Goal: Task Accomplishment & Management: Manage account settings

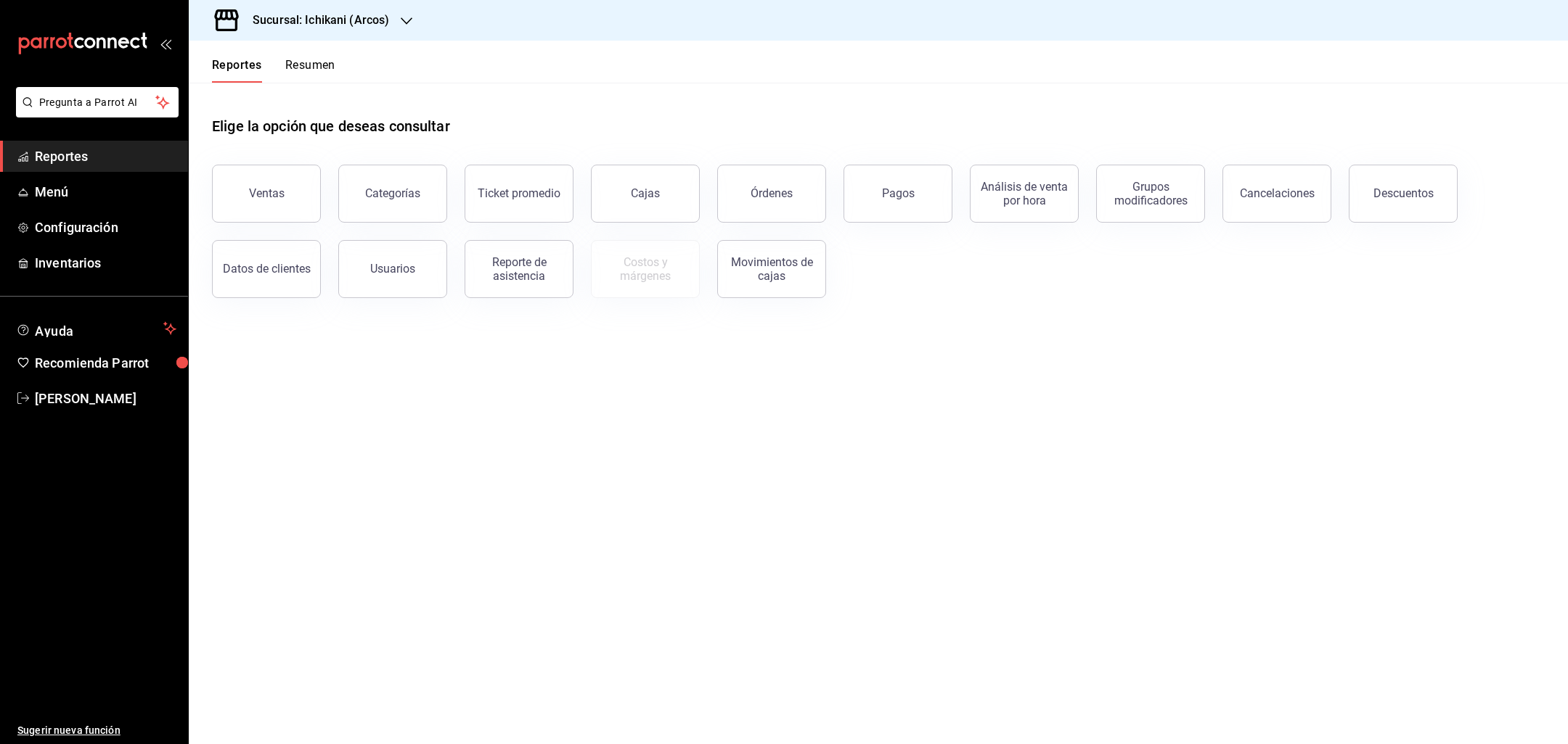
click at [398, 19] on div "Sucursal: Ichikani (Arcos)" at bounding box center [309, 21] width 218 height 41
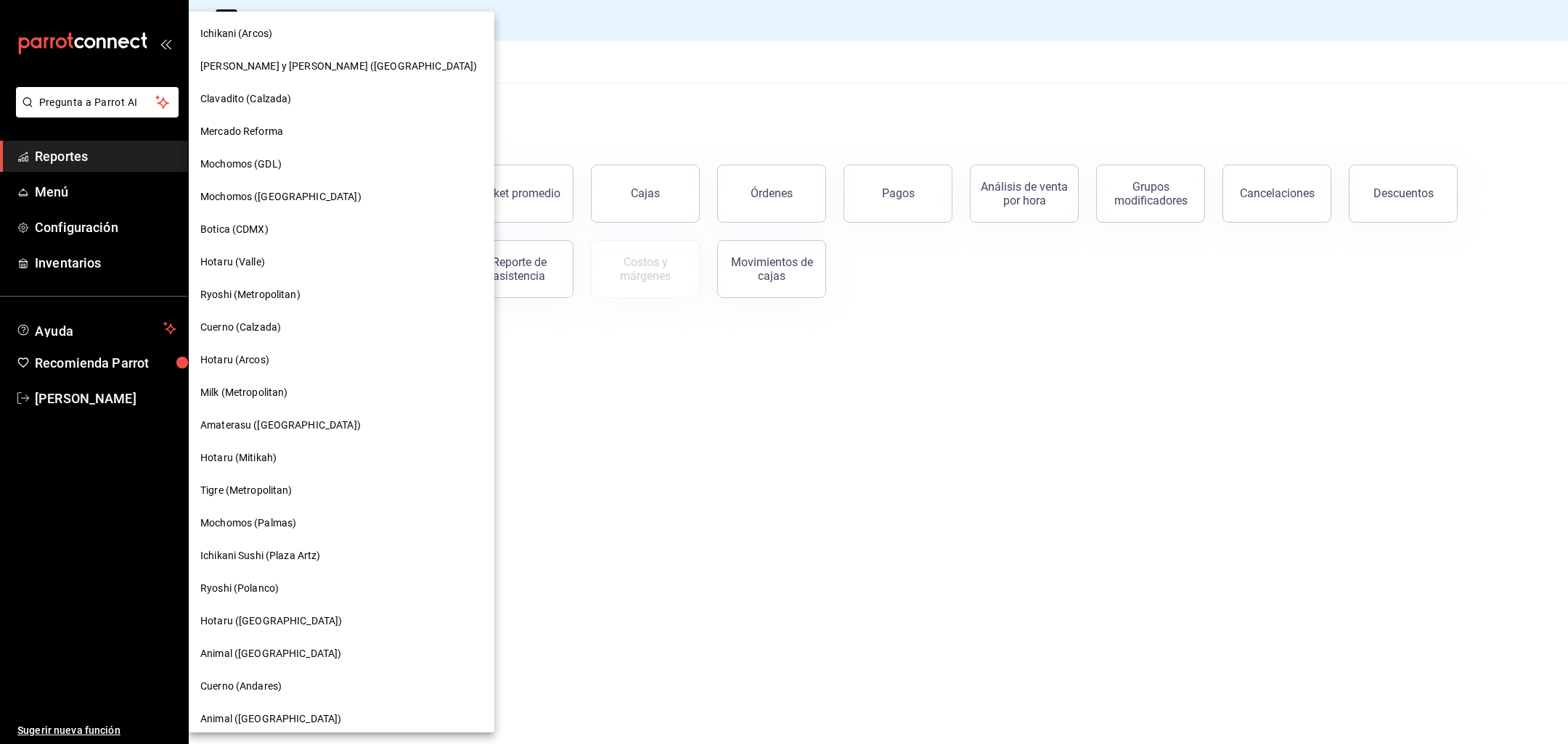
click at [544, 29] on div at bounding box center [784, 372] width 1568 height 744
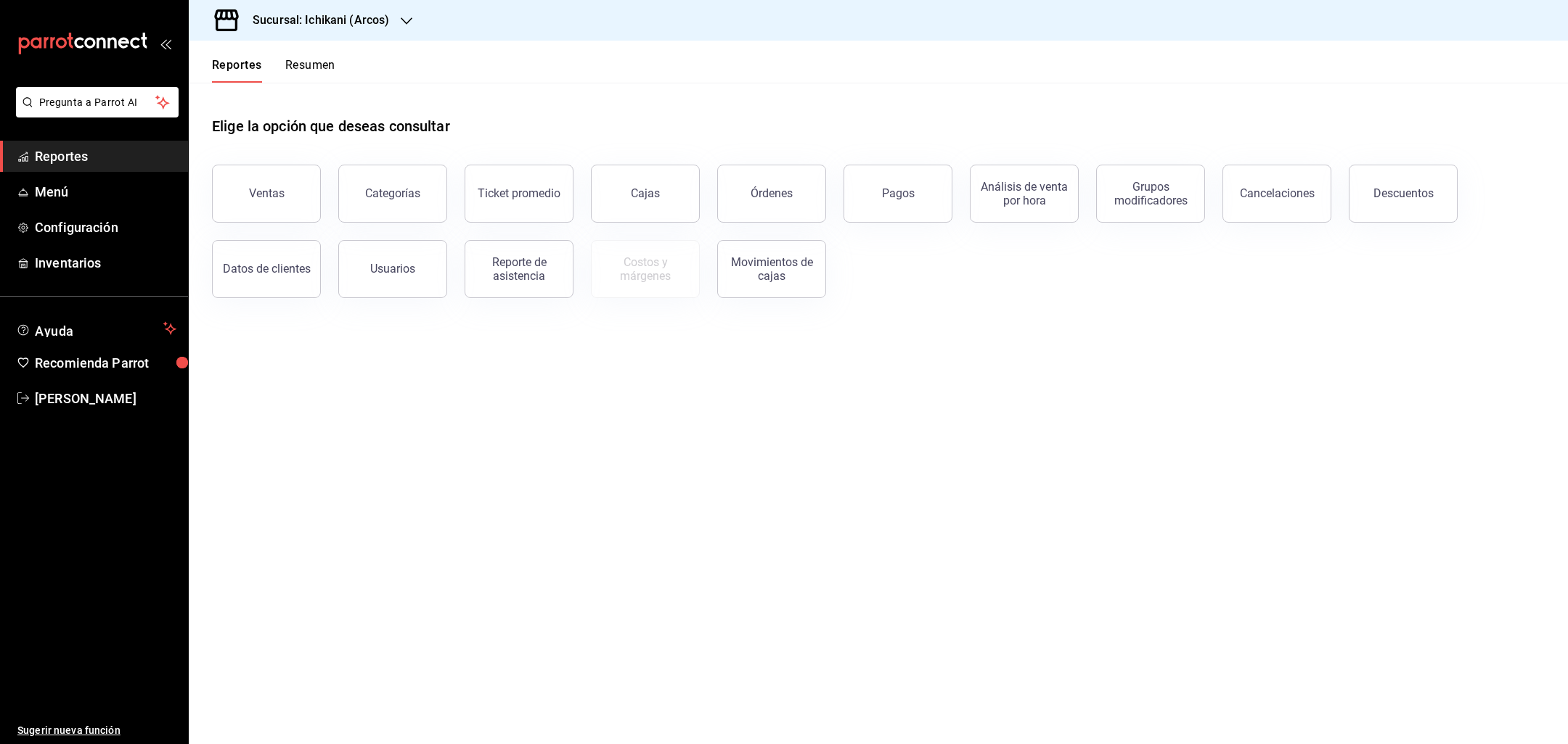
click at [401, 24] on icon "button" at bounding box center [406, 21] width 12 height 12
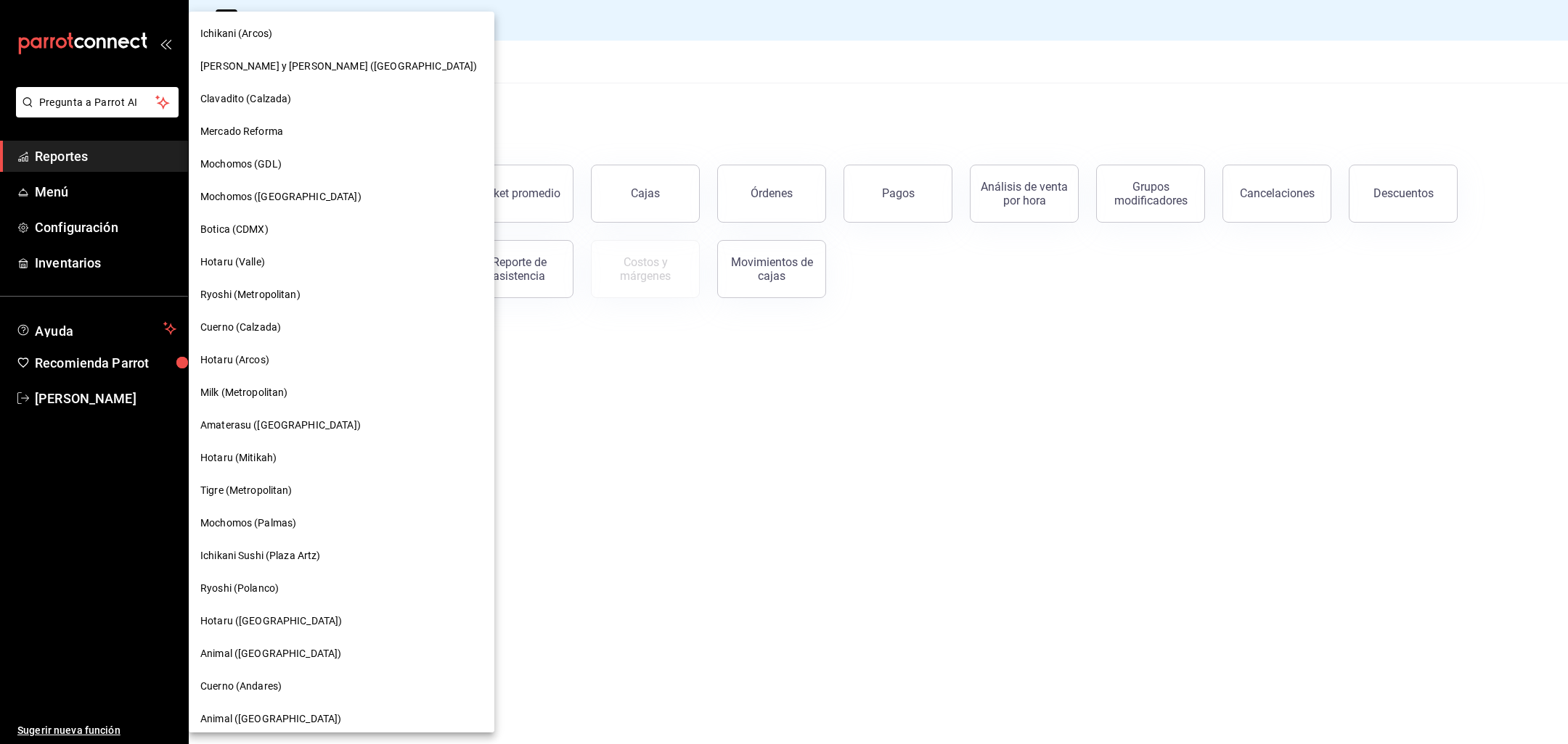
click at [307, 62] on span "[PERSON_NAME] y [PERSON_NAME] ([GEOGRAPHIC_DATA])" at bounding box center [338, 66] width 276 height 16
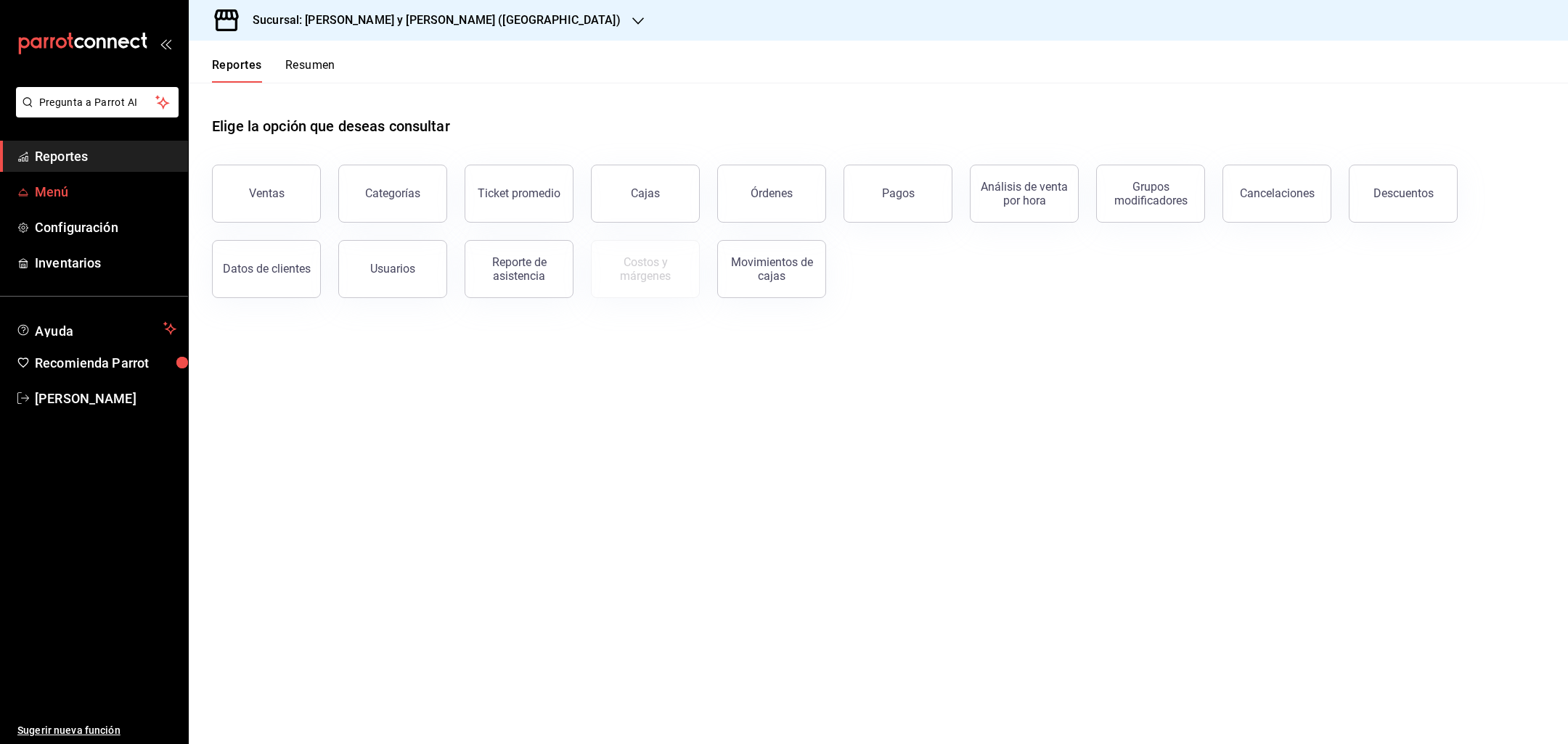
click at [90, 200] on span "Menú" at bounding box center [106, 192] width 142 height 20
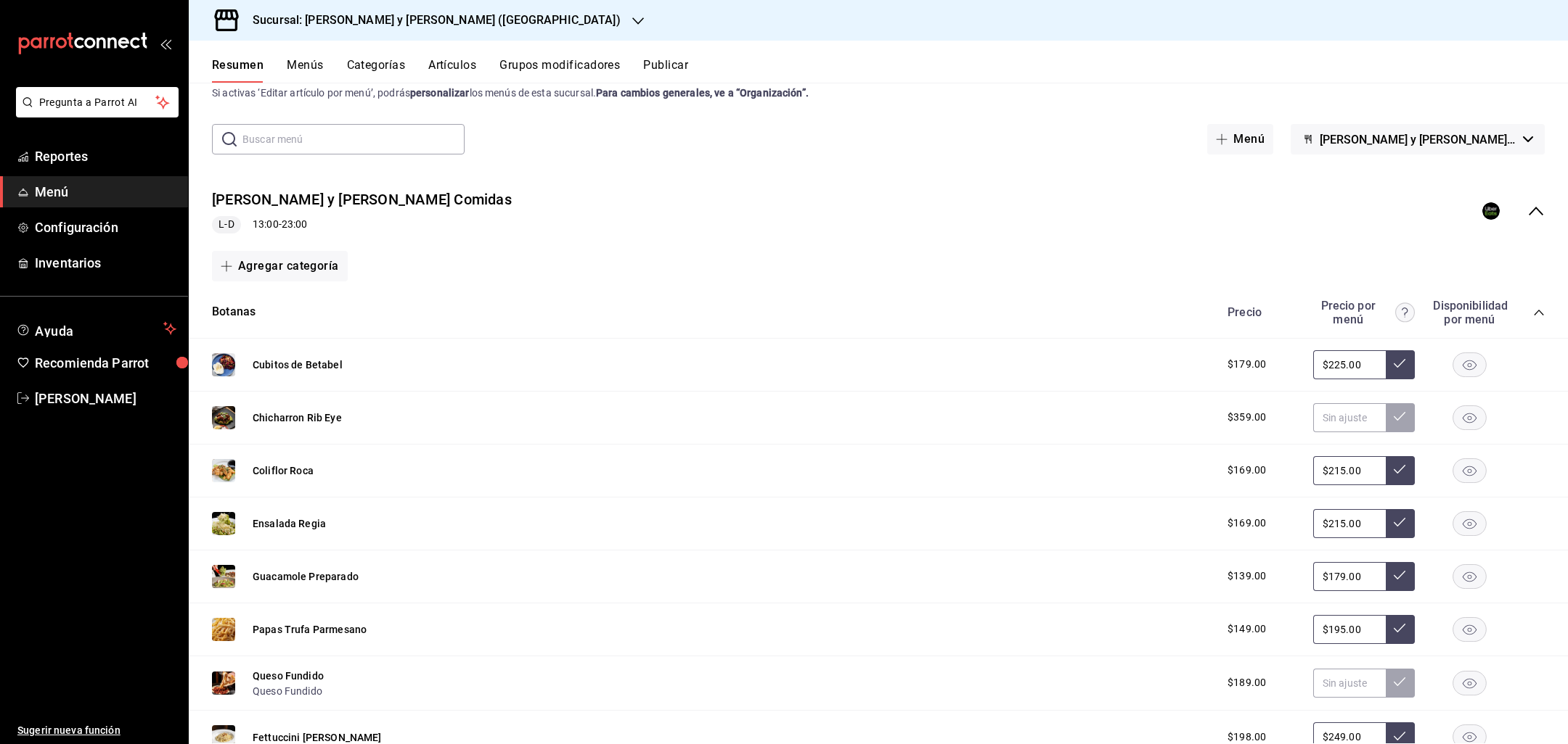
scroll to position [85, 0]
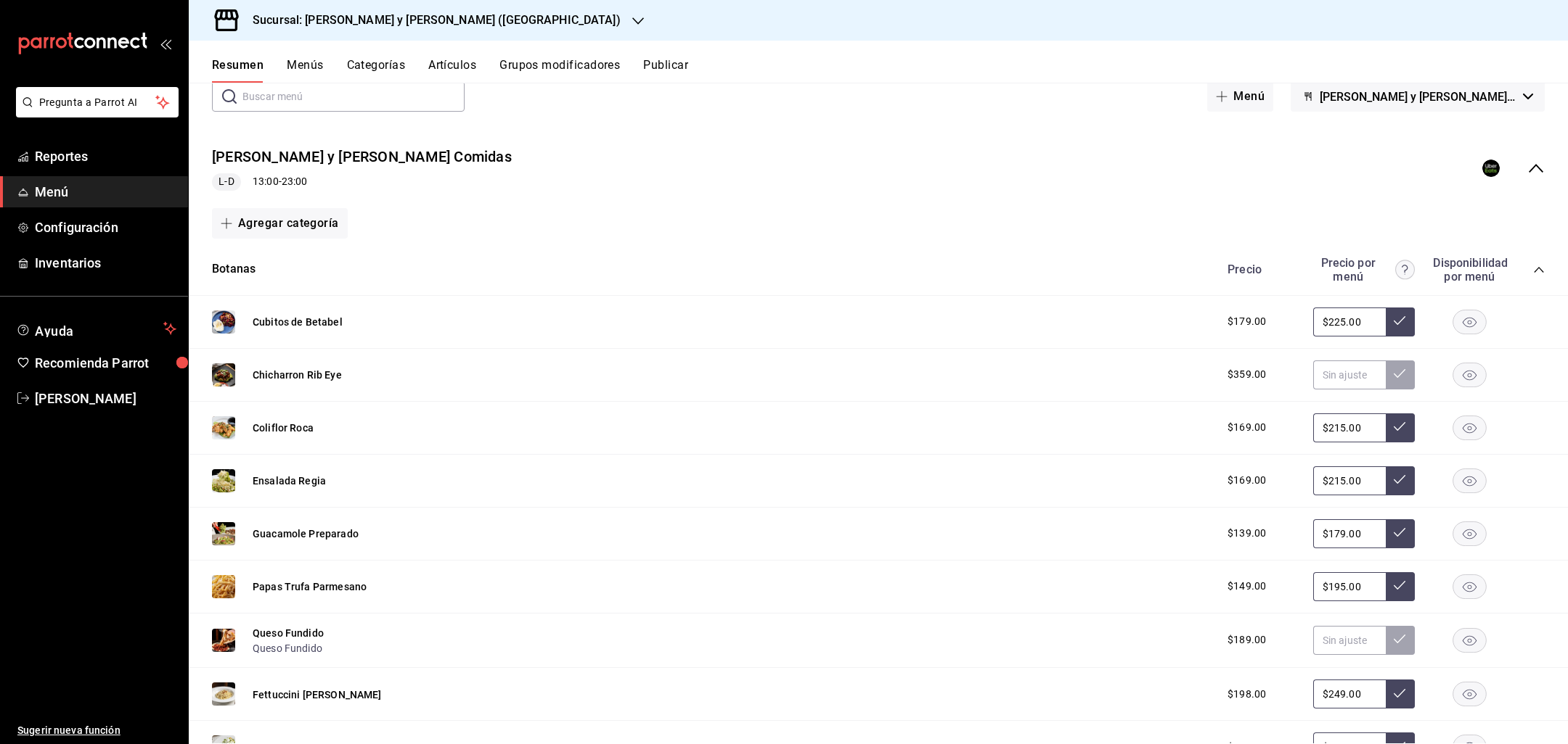
click at [1535, 173] on icon "collapse-menu-row" at bounding box center [1537, 168] width 18 height 18
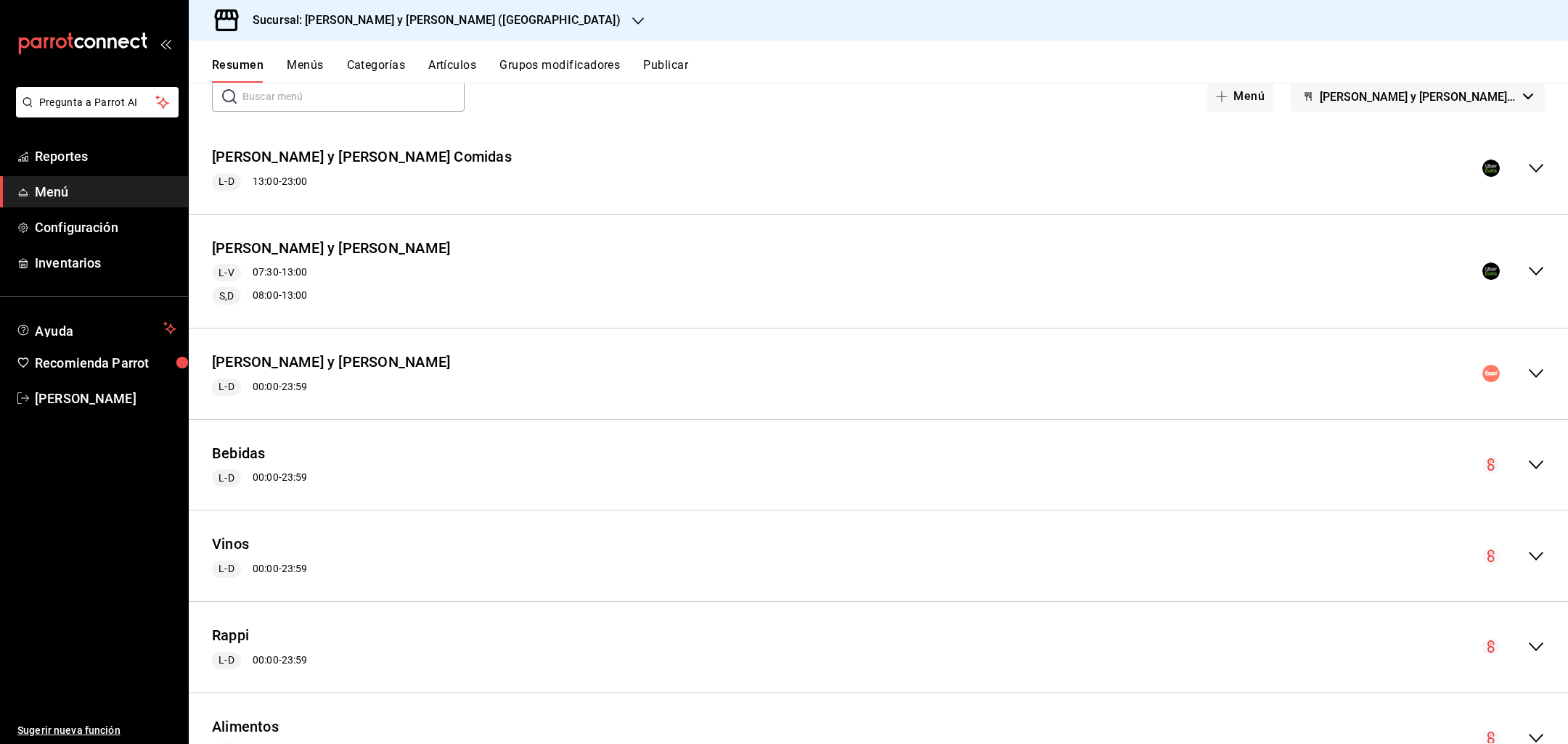
click at [1542, 365] on icon "collapse-menu-row" at bounding box center [1537, 374] width 18 height 18
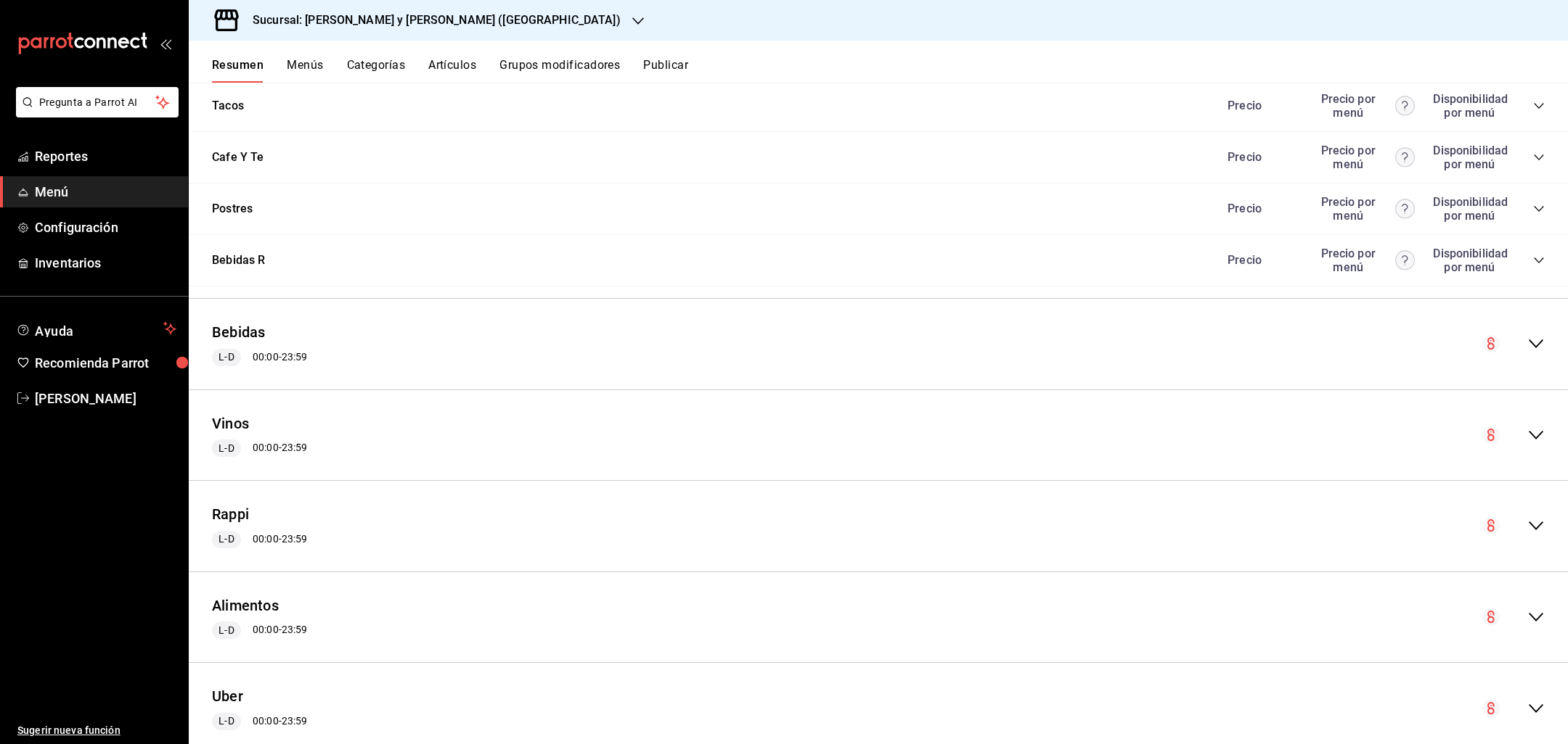
scroll to position [2459, 0]
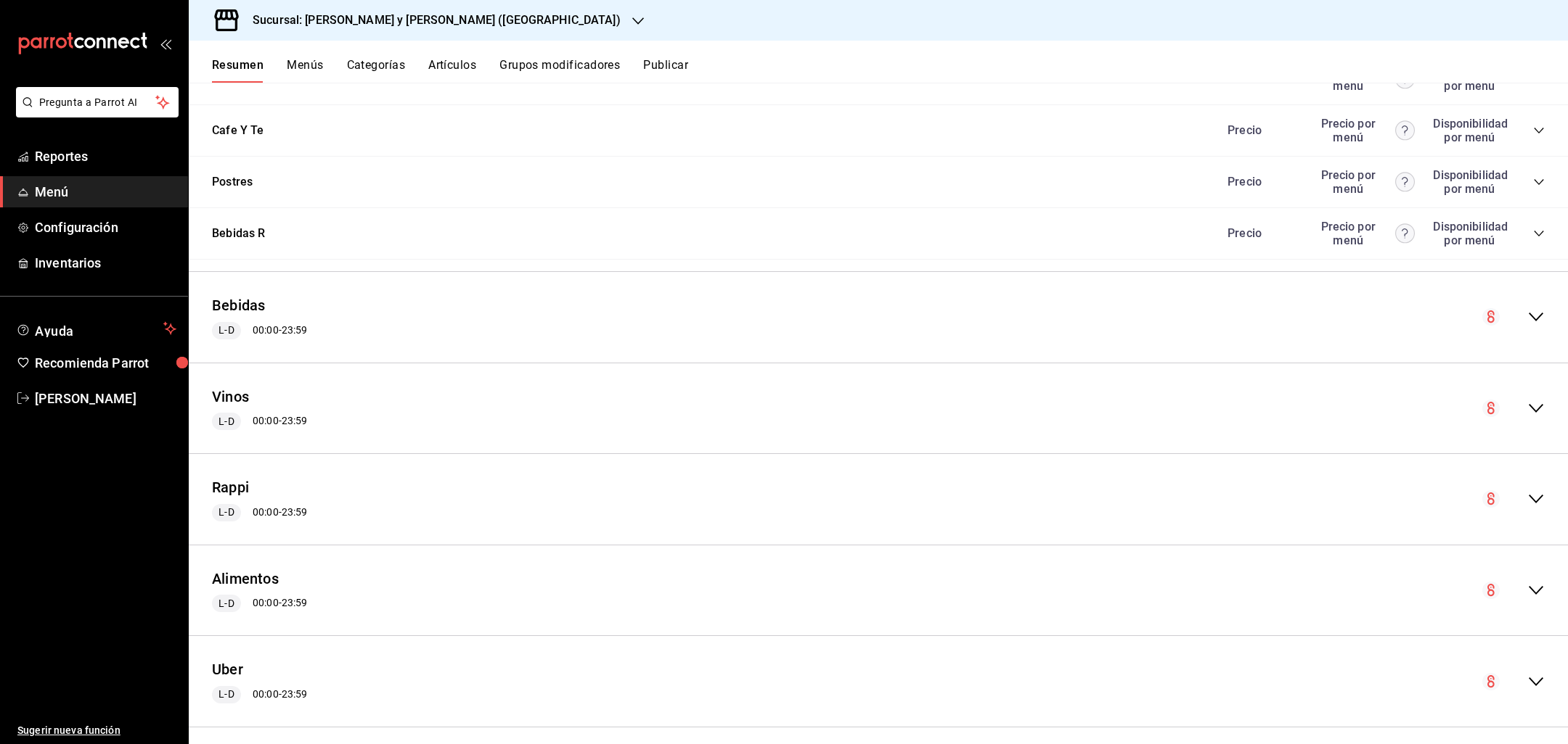
click at [1534, 490] on icon "collapse-menu-row" at bounding box center [1537, 499] width 18 height 18
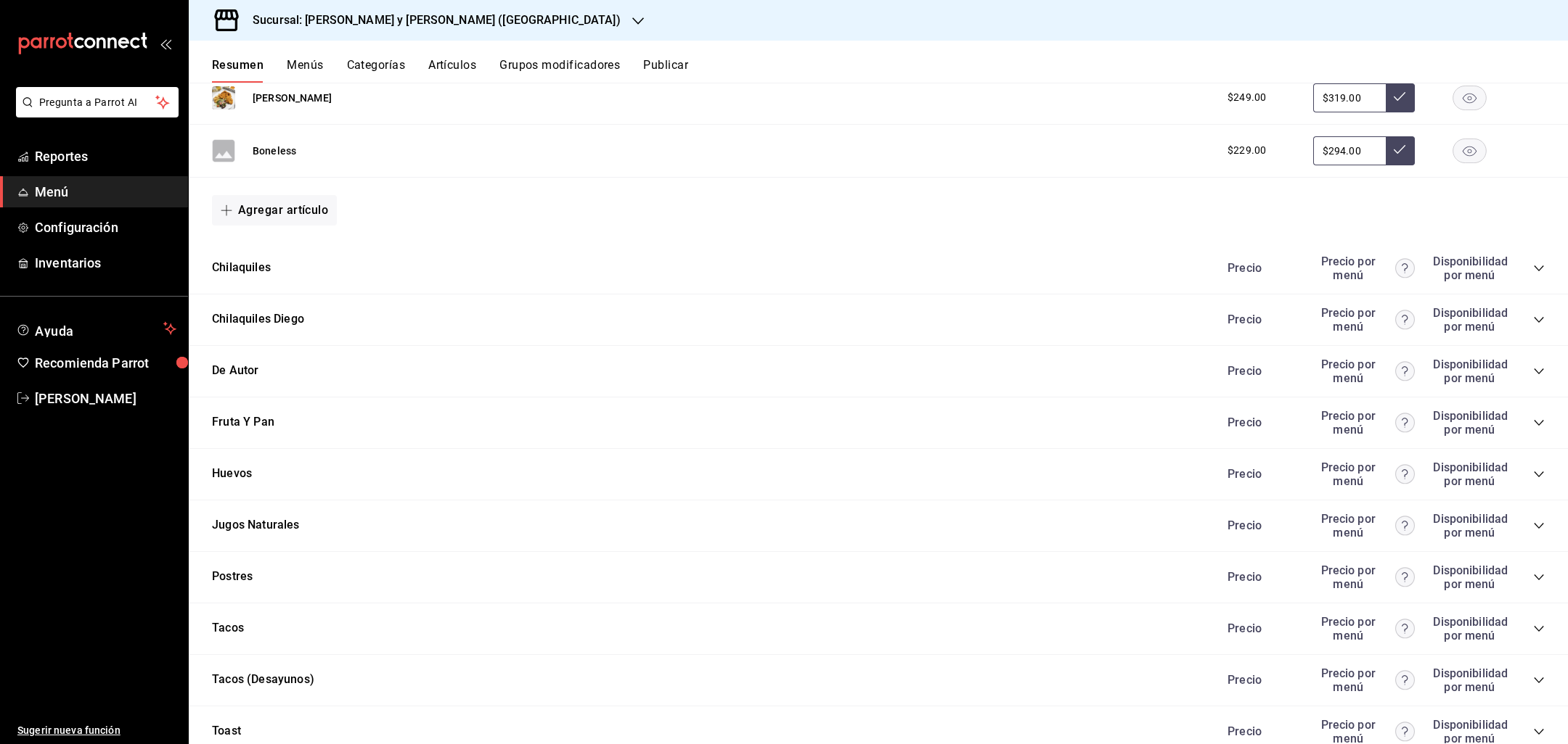
scroll to position [4002, 0]
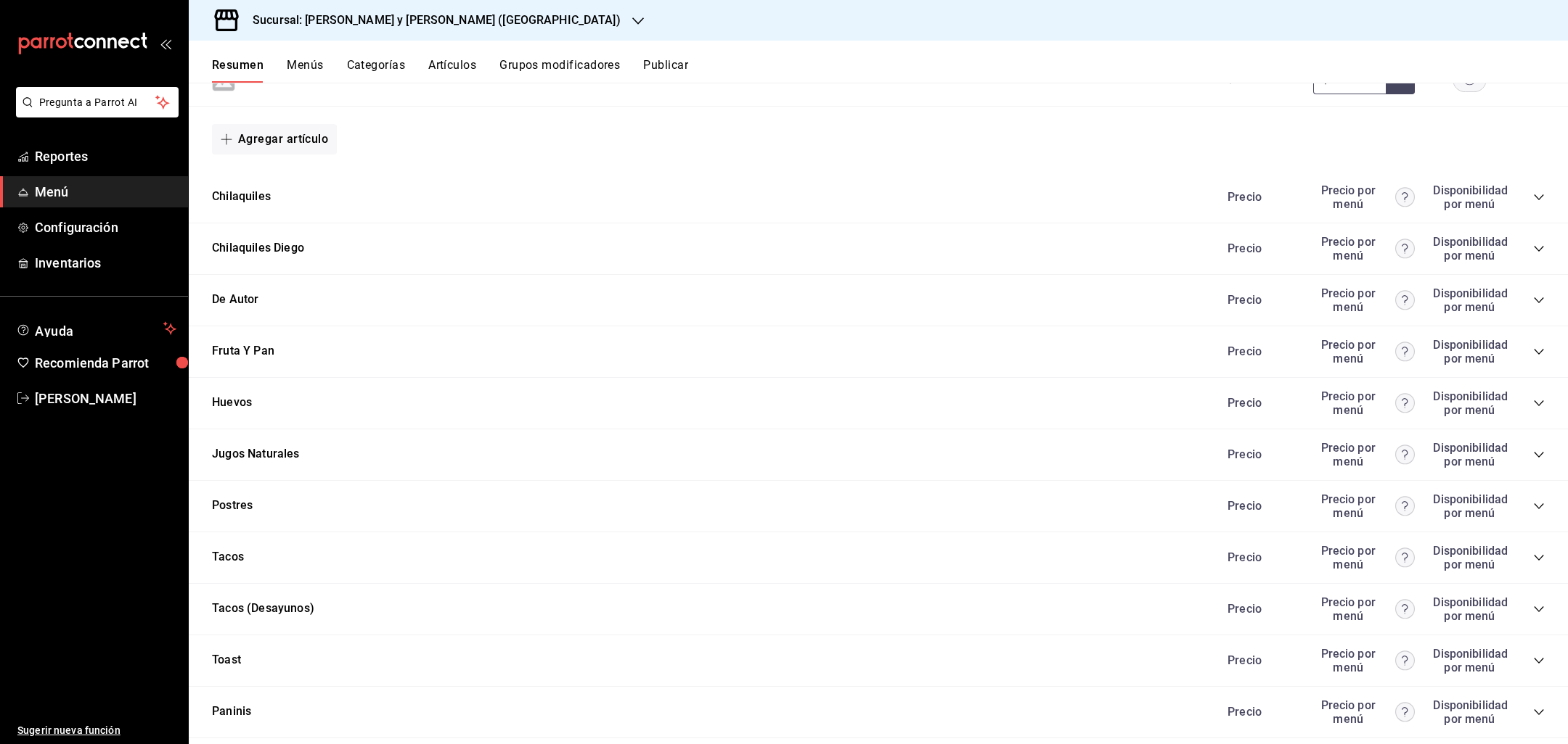
click at [1540, 501] on icon "collapse-category-row" at bounding box center [1540, 507] width 12 height 12
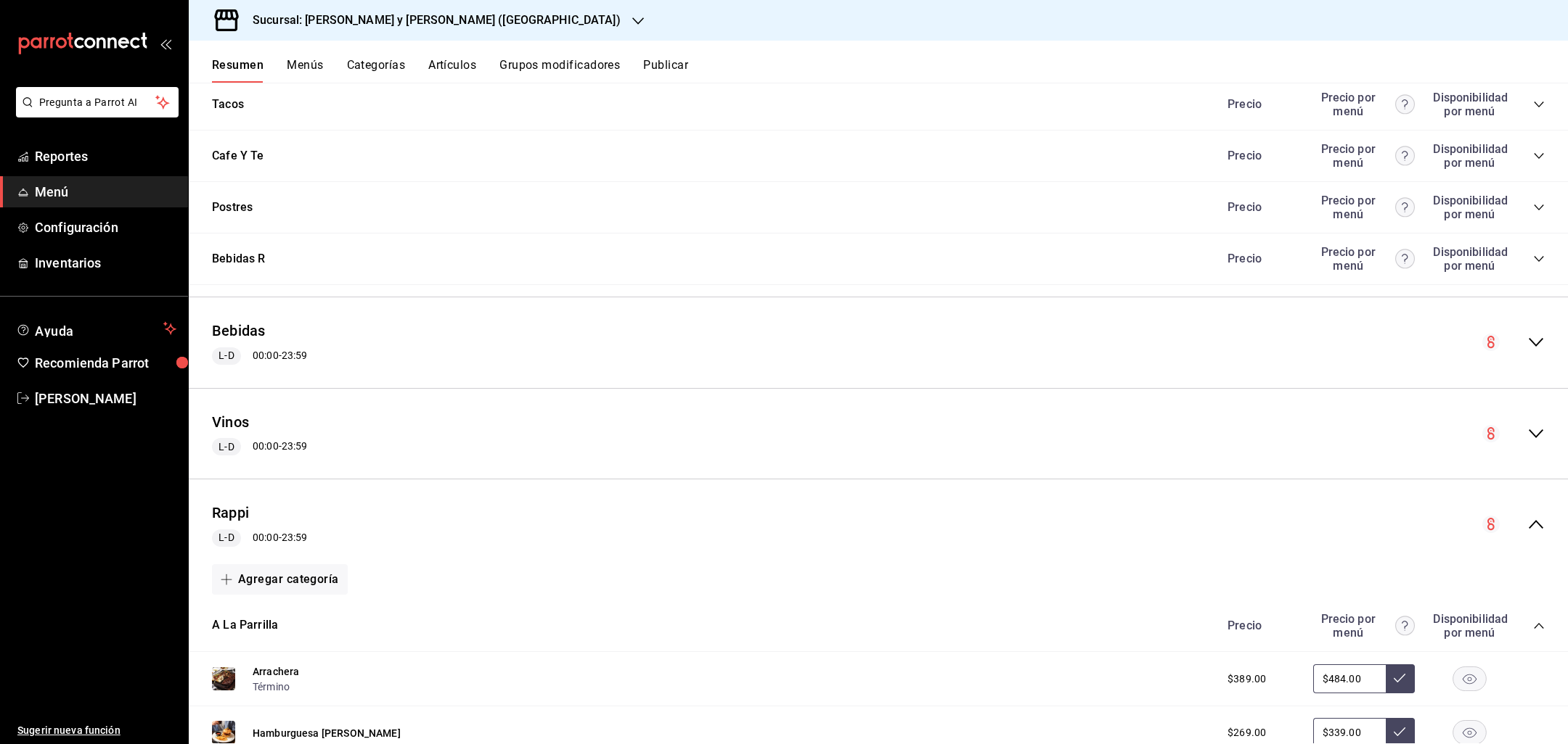
scroll to position [2389, 0]
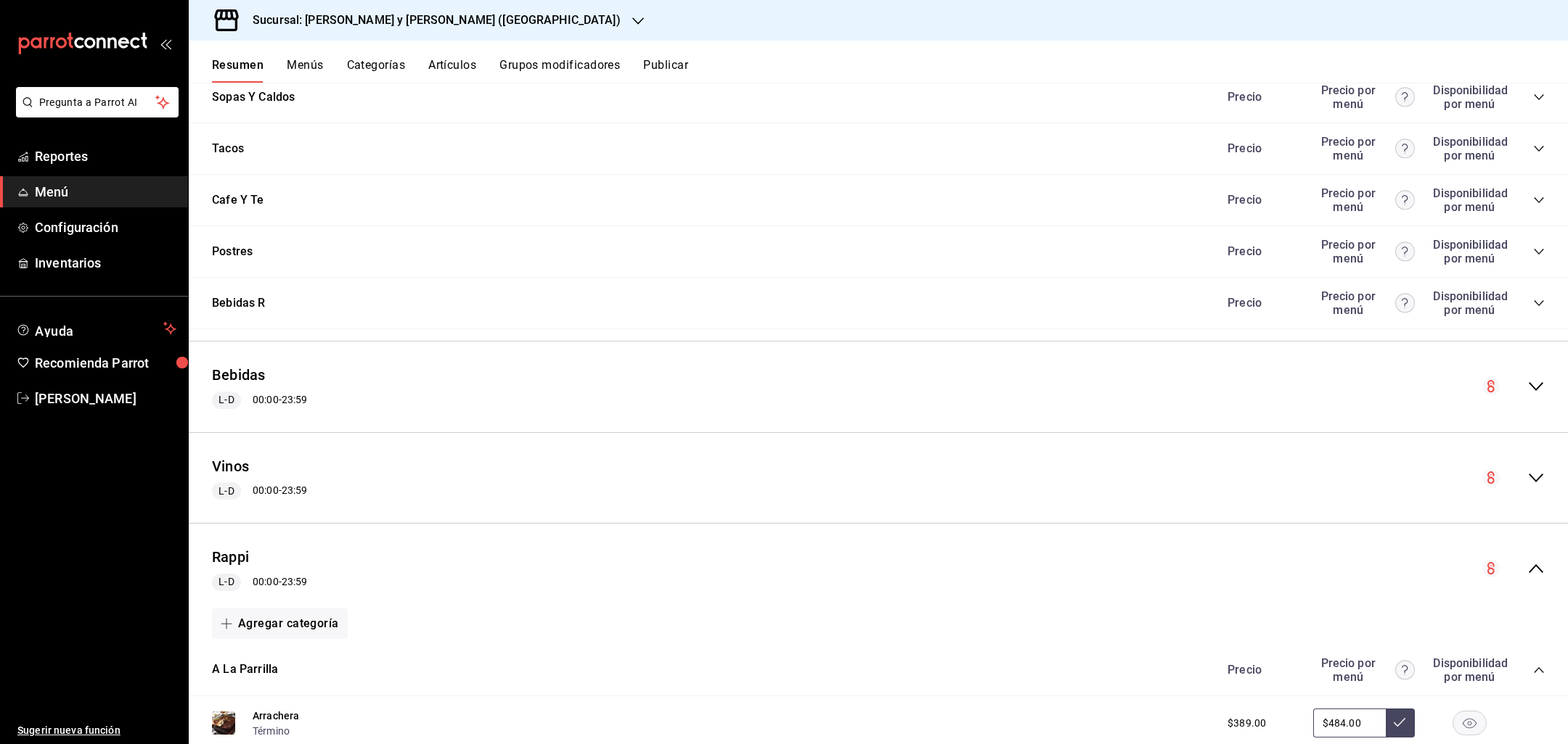
click at [1540, 564] on icon "collapse-menu-row" at bounding box center [1536, 568] width 15 height 9
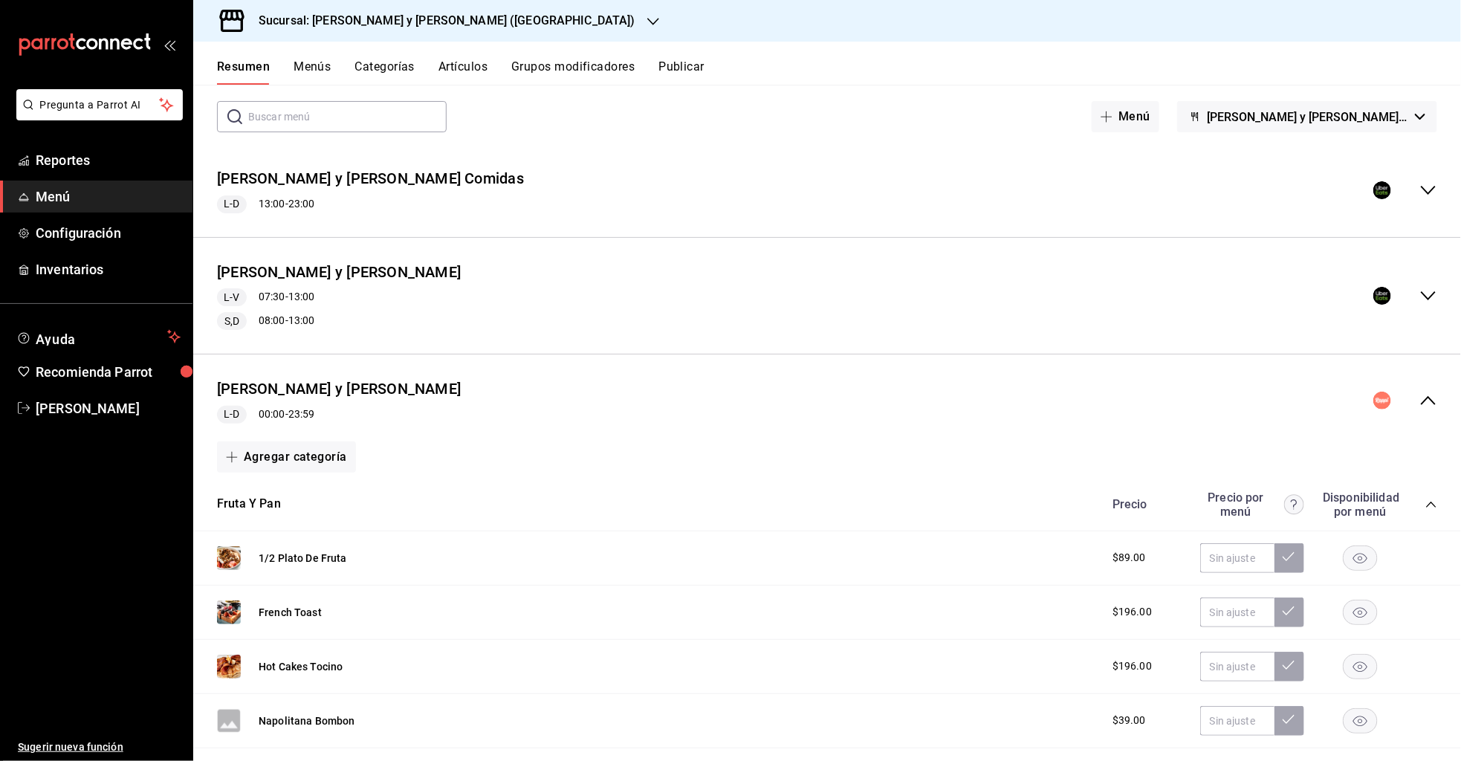
scroll to position [58, 0]
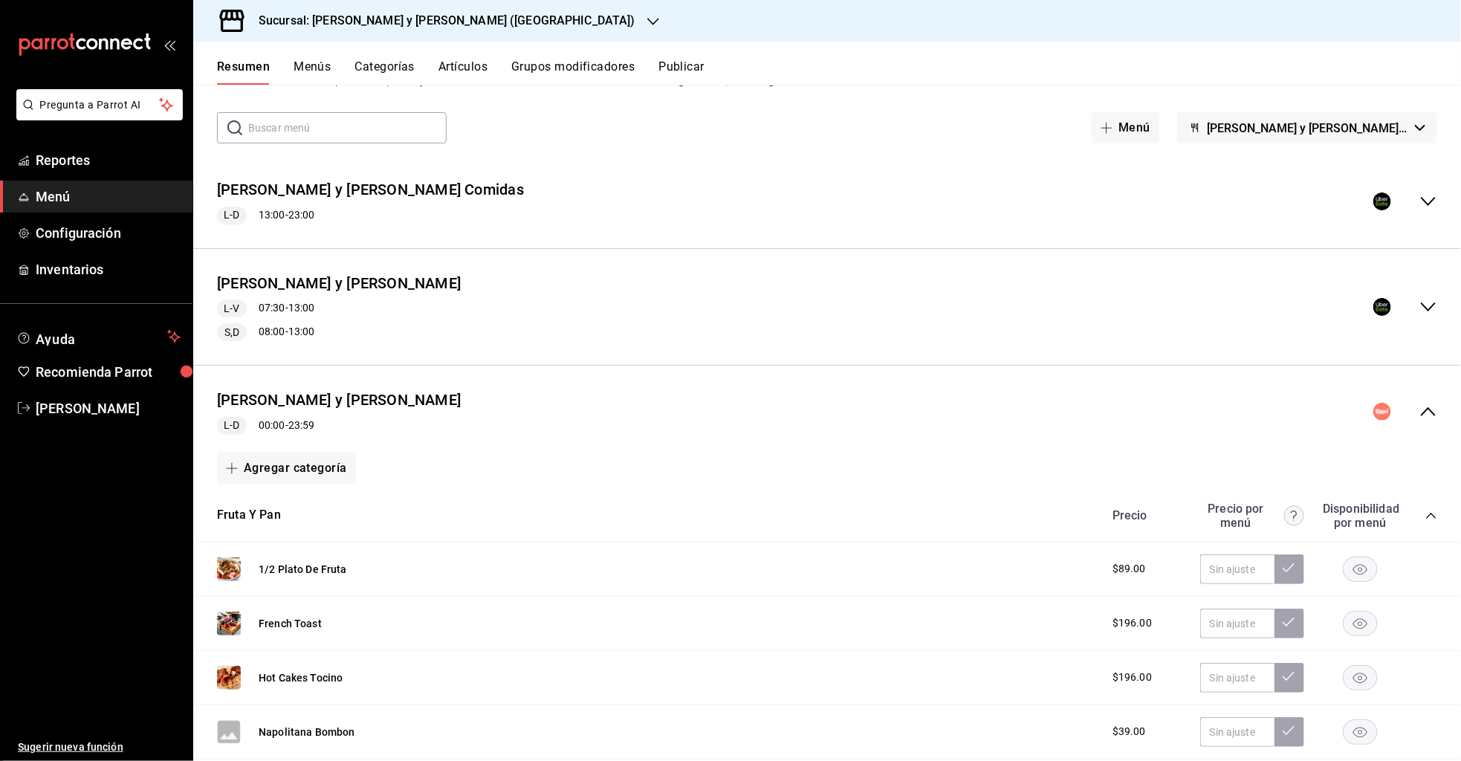
click at [1422, 411] on icon "collapse-menu-row" at bounding box center [1428, 412] width 18 height 18
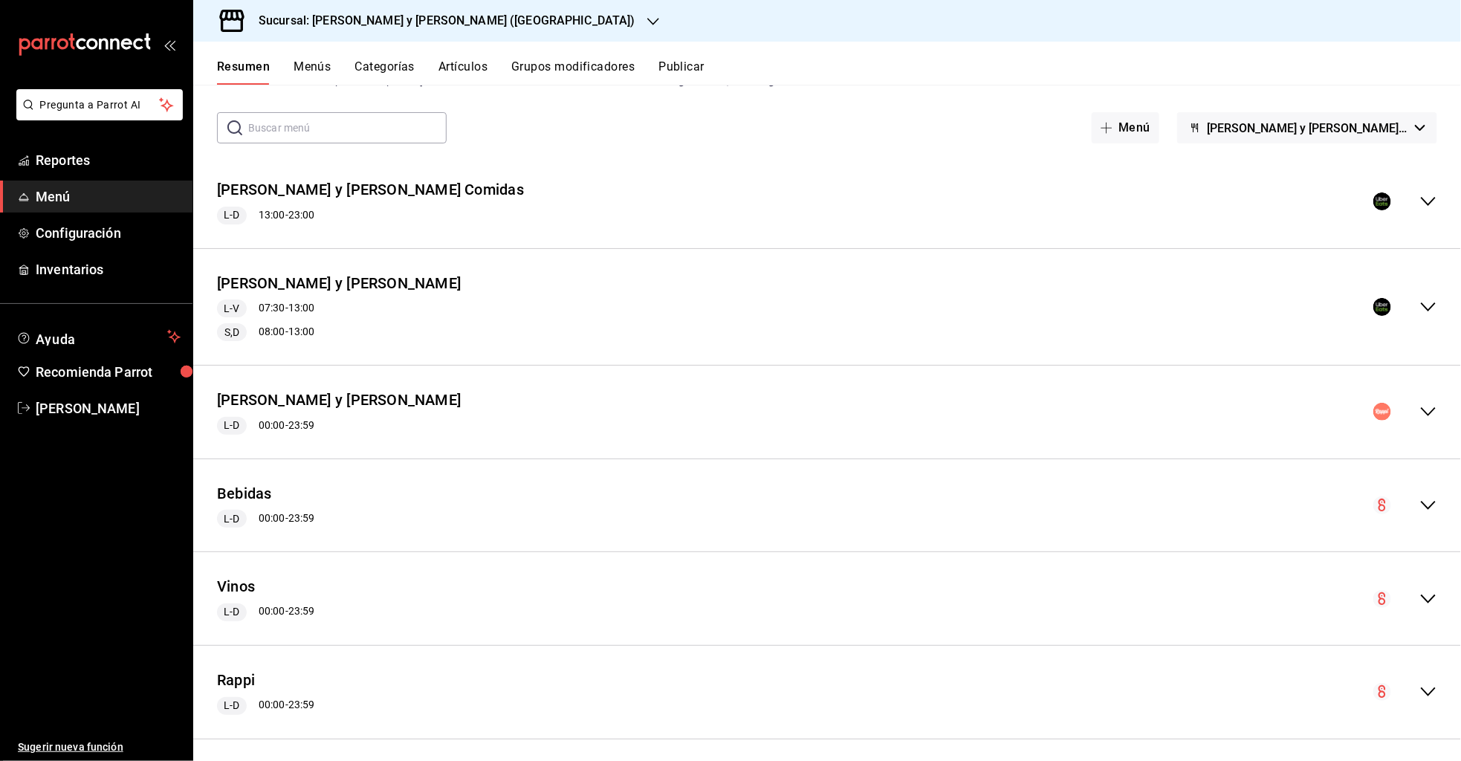
click at [1432, 208] on icon "collapse-menu-row" at bounding box center [1428, 201] width 18 height 18
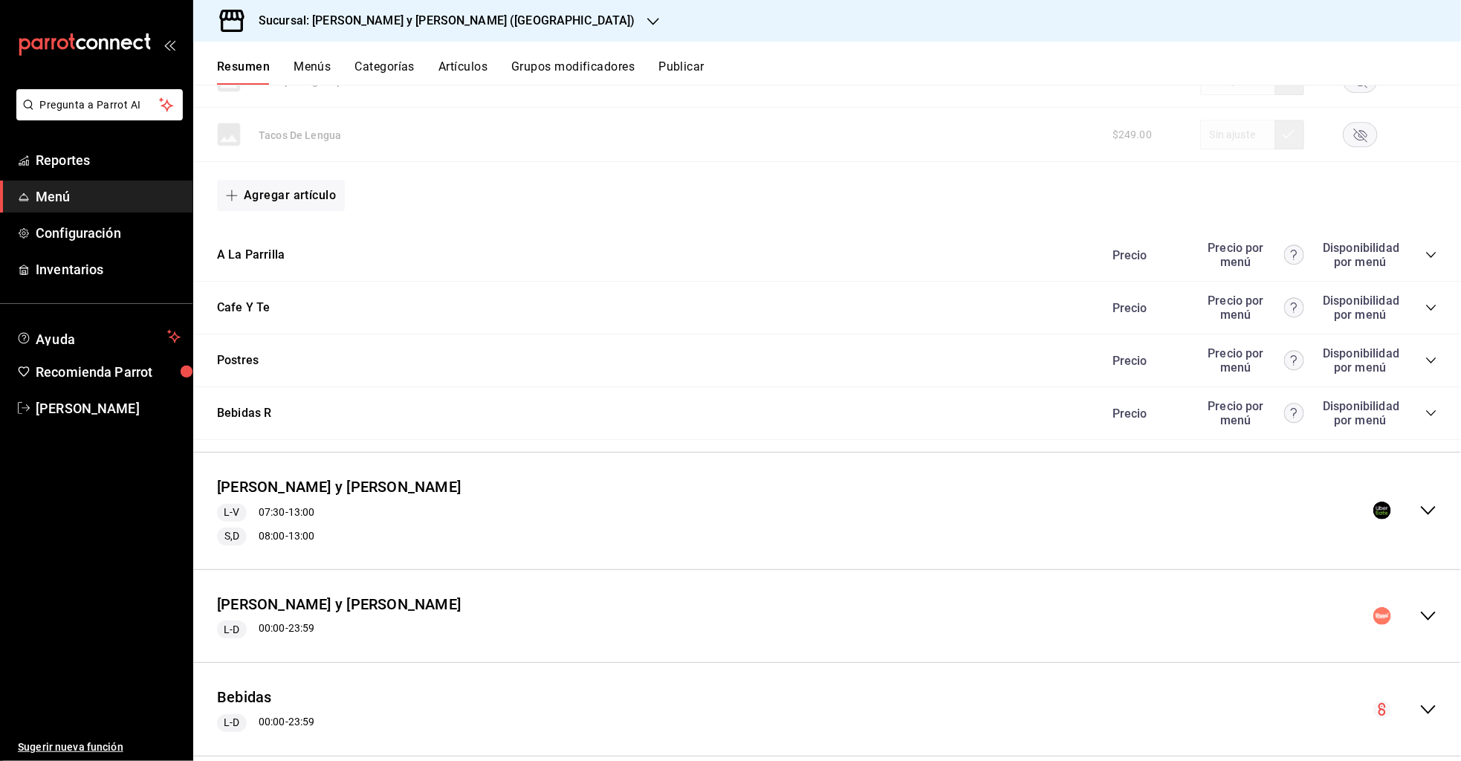
scroll to position [2250, 0]
click at [1428, 499] on icon "collapse-menu-row" at bounding box center [1428, 508] width 18 height 18
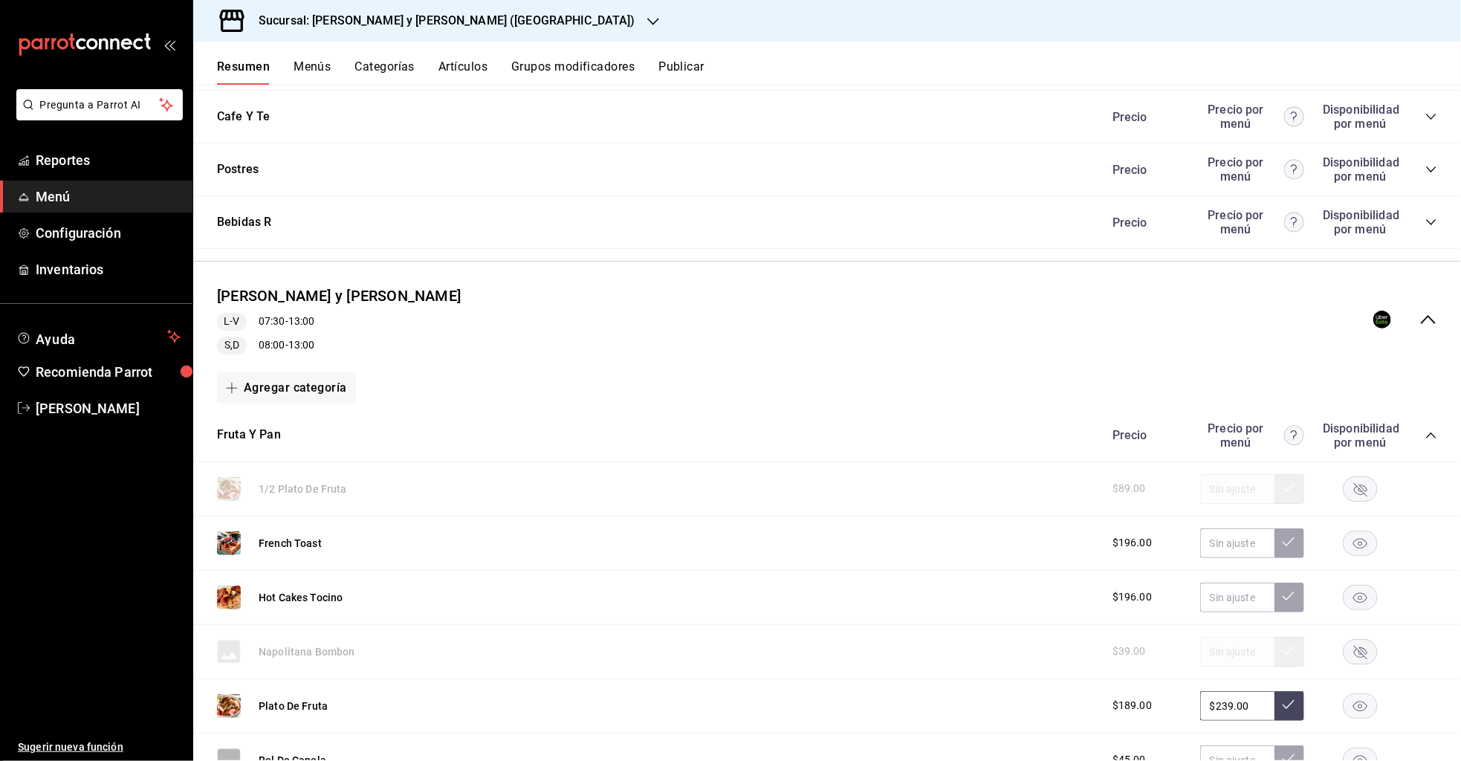
scroll to position [2422, 0]
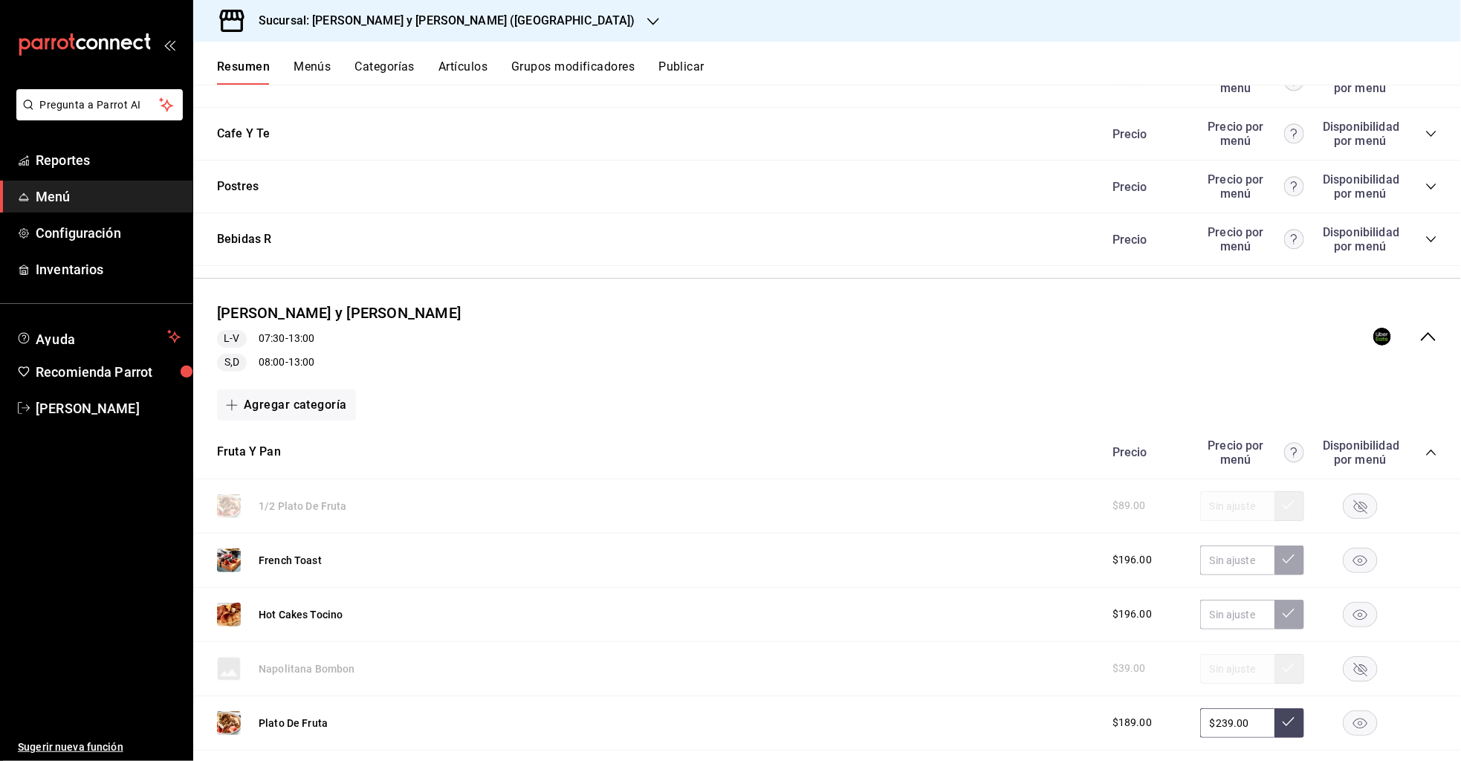
click at [1422, 328] on icon "collapse-menu-row" at bounding box center [1428, 337] width 18 height 18
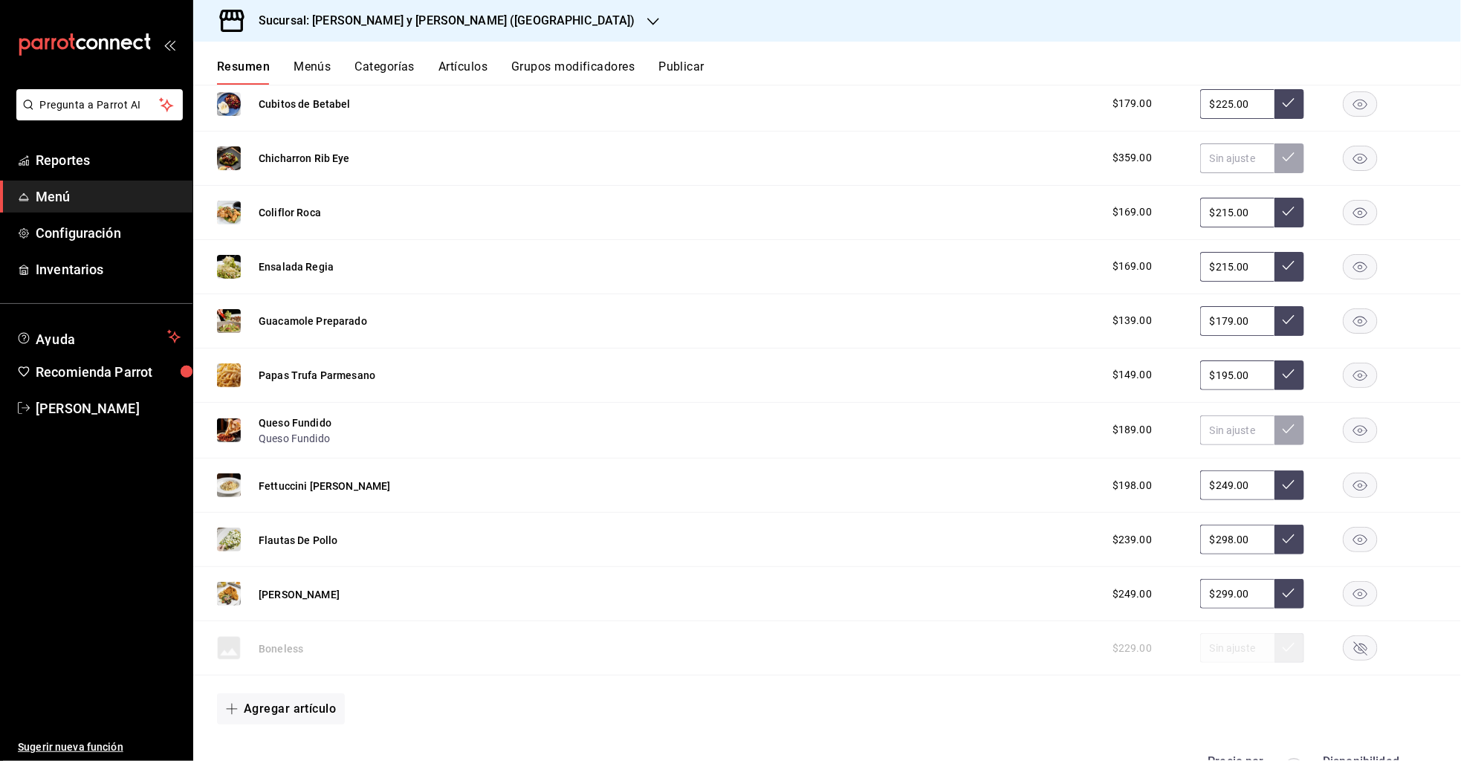
scroll to position [0, 0]
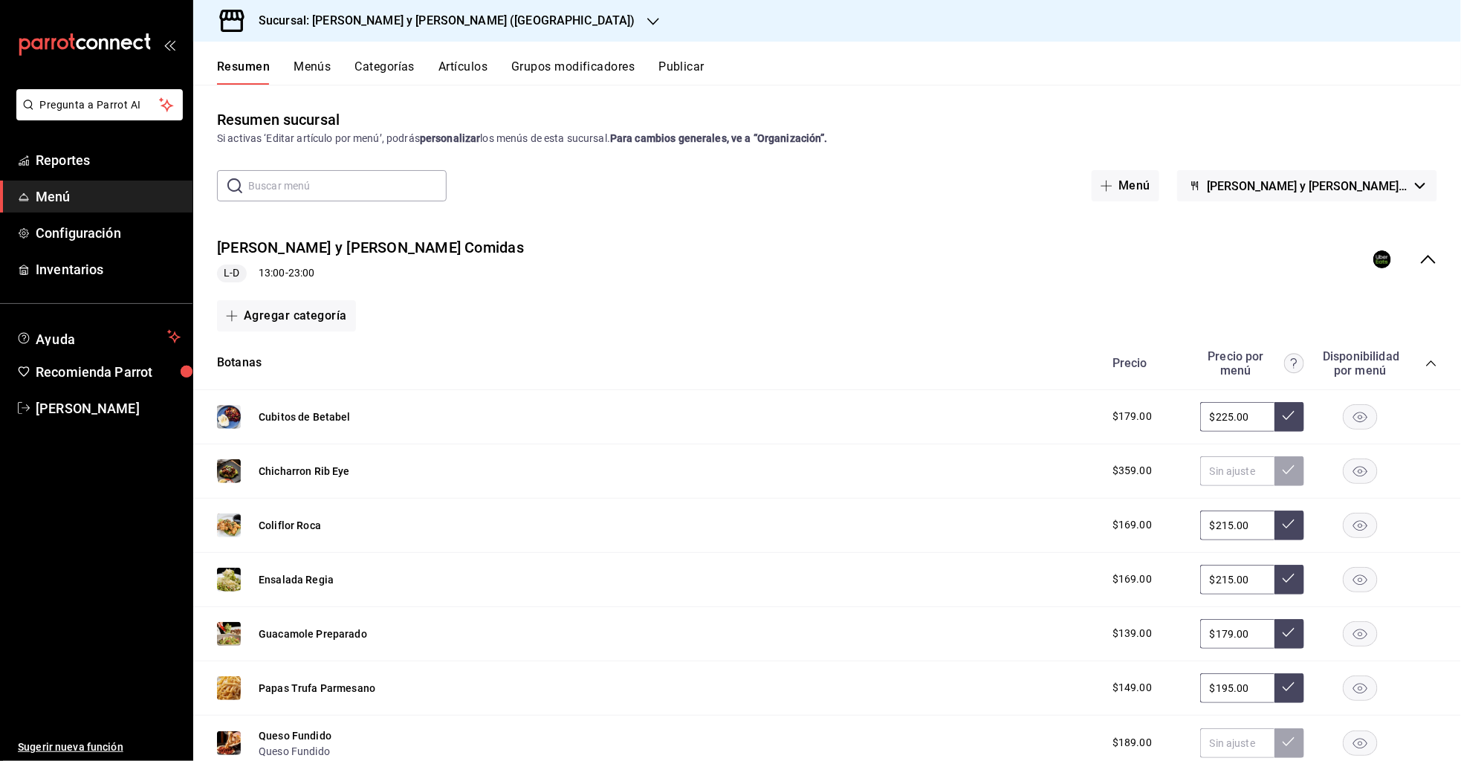
click at [1427, 251] on icon "collapse-menu-row" at bounding box center [1428, 259] width 18 height 18
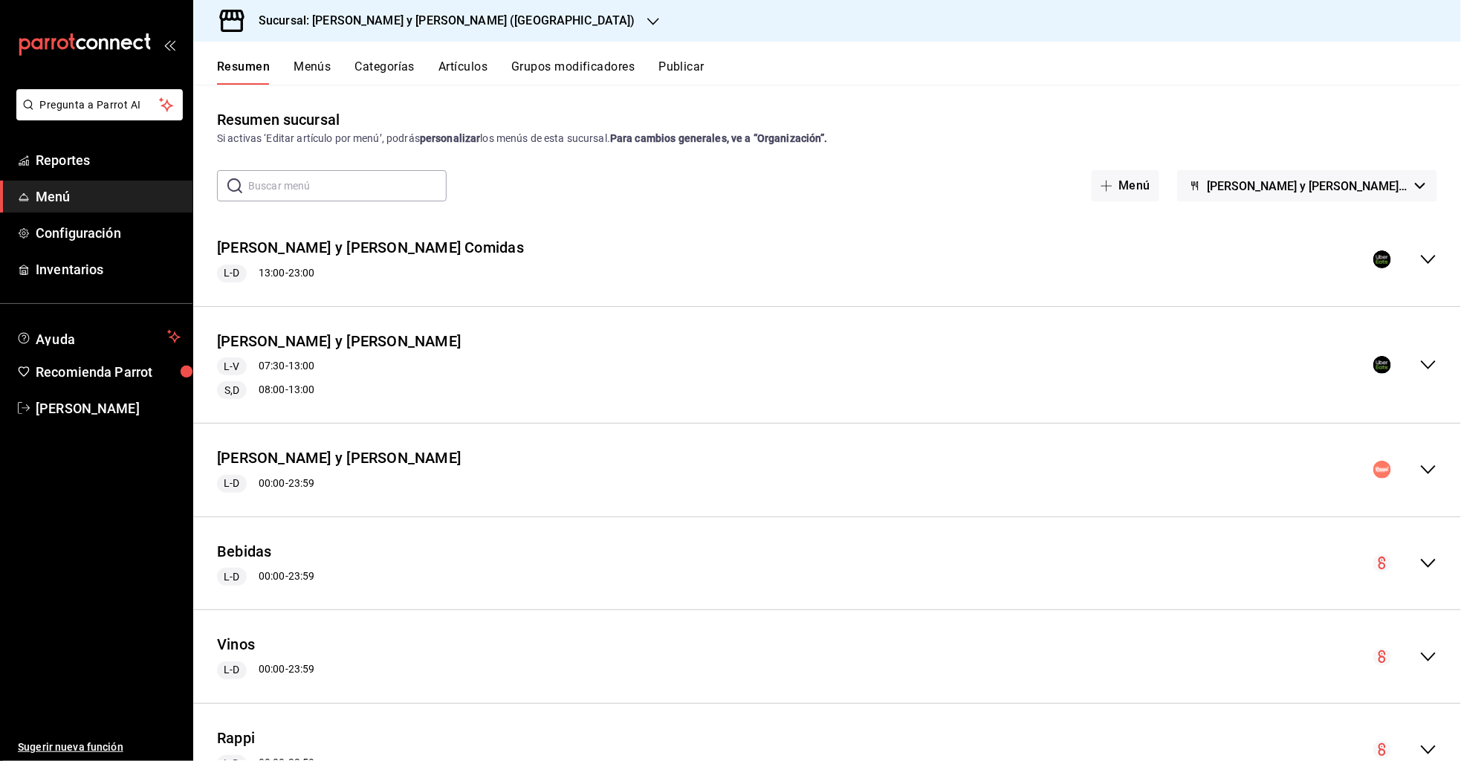
click at [1425, 366] on icon "collapse-menu-row" at bounding box center [1428, 365] width 18 height 18
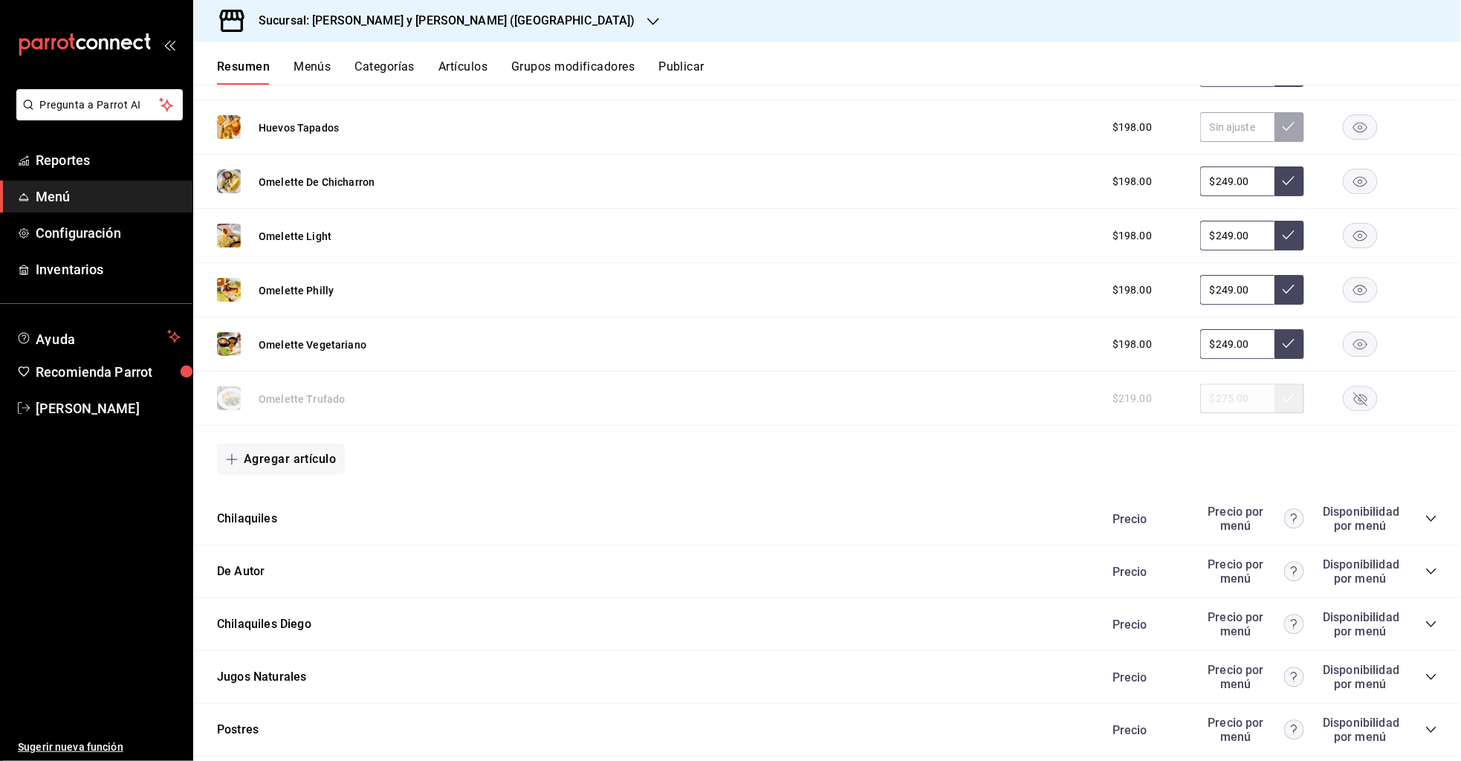
scroll to position [1755, 0]
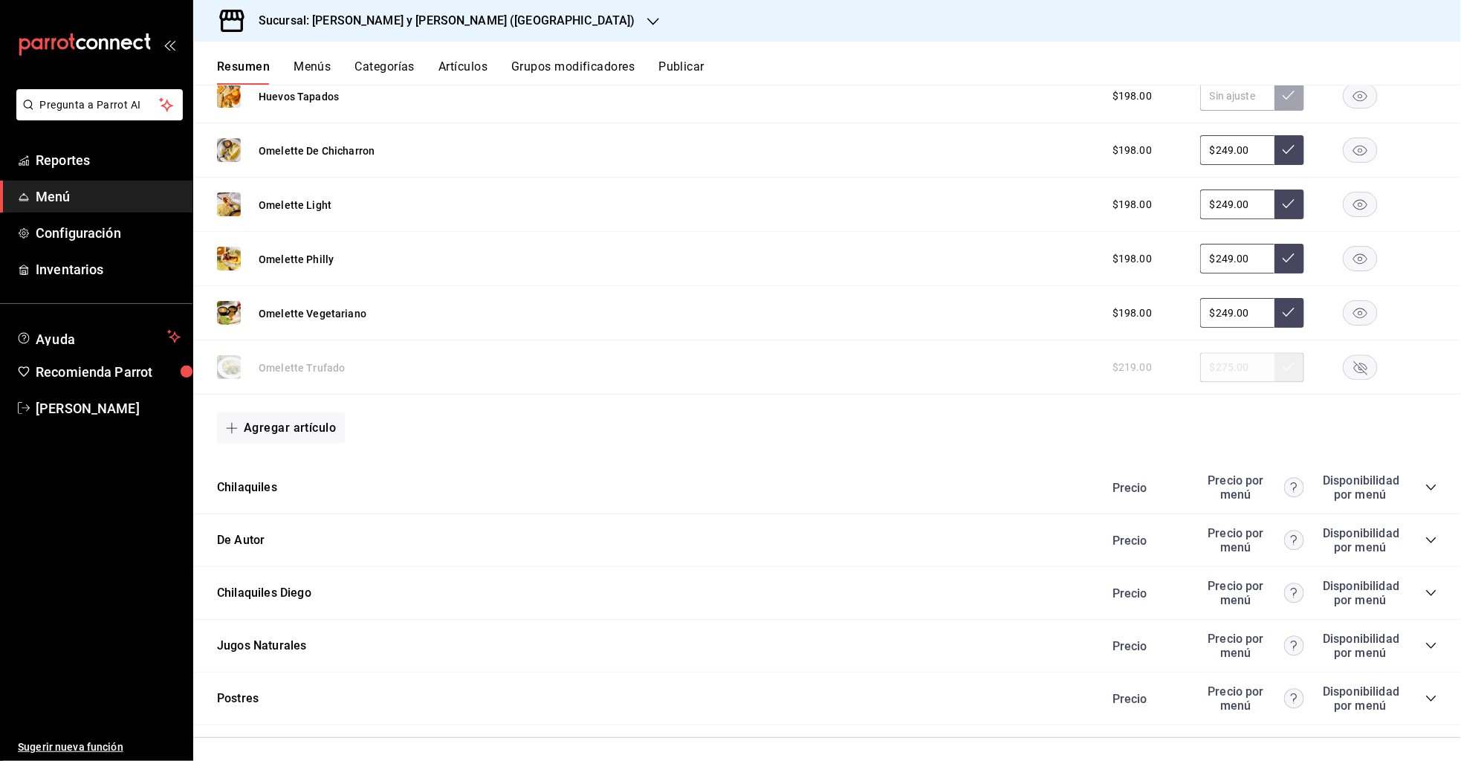
click at [1437, 482] on icon "collapse-category-row" at bounding box center [1431, 488] width 12 height 12
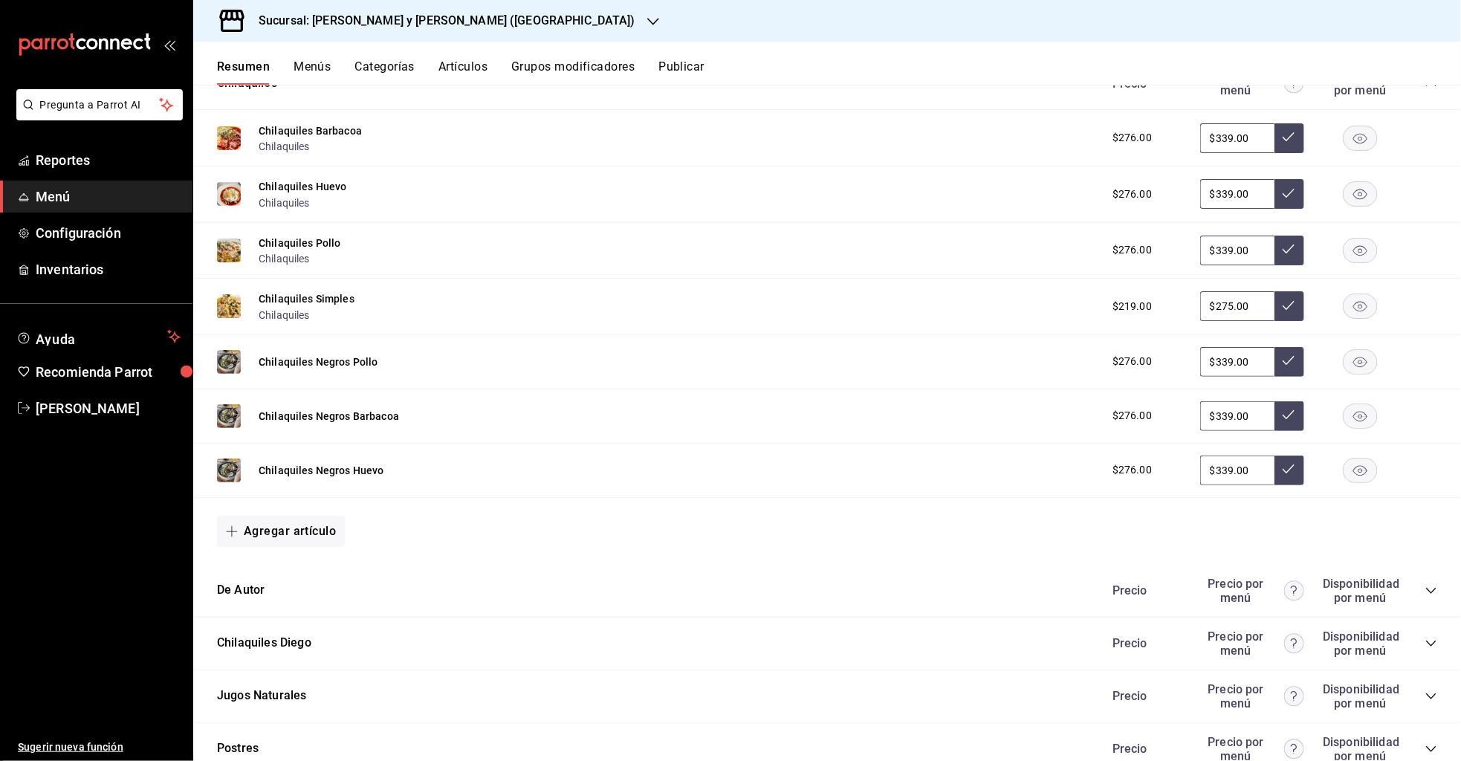
scroll to position [2215, 0]
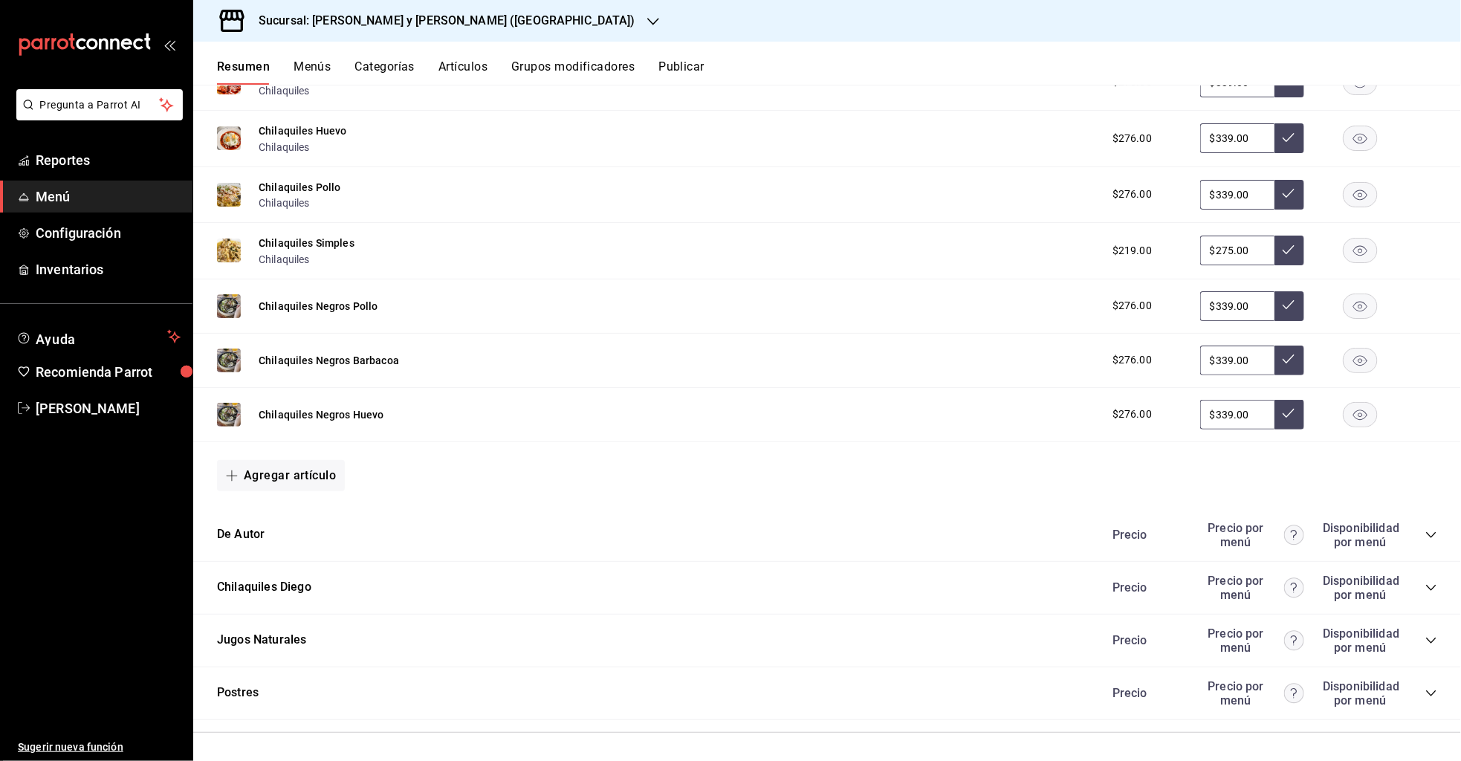
click at [1428, 529] on icon "collapse-category-row" at bounding box center [1431, 535] width 12 height 12
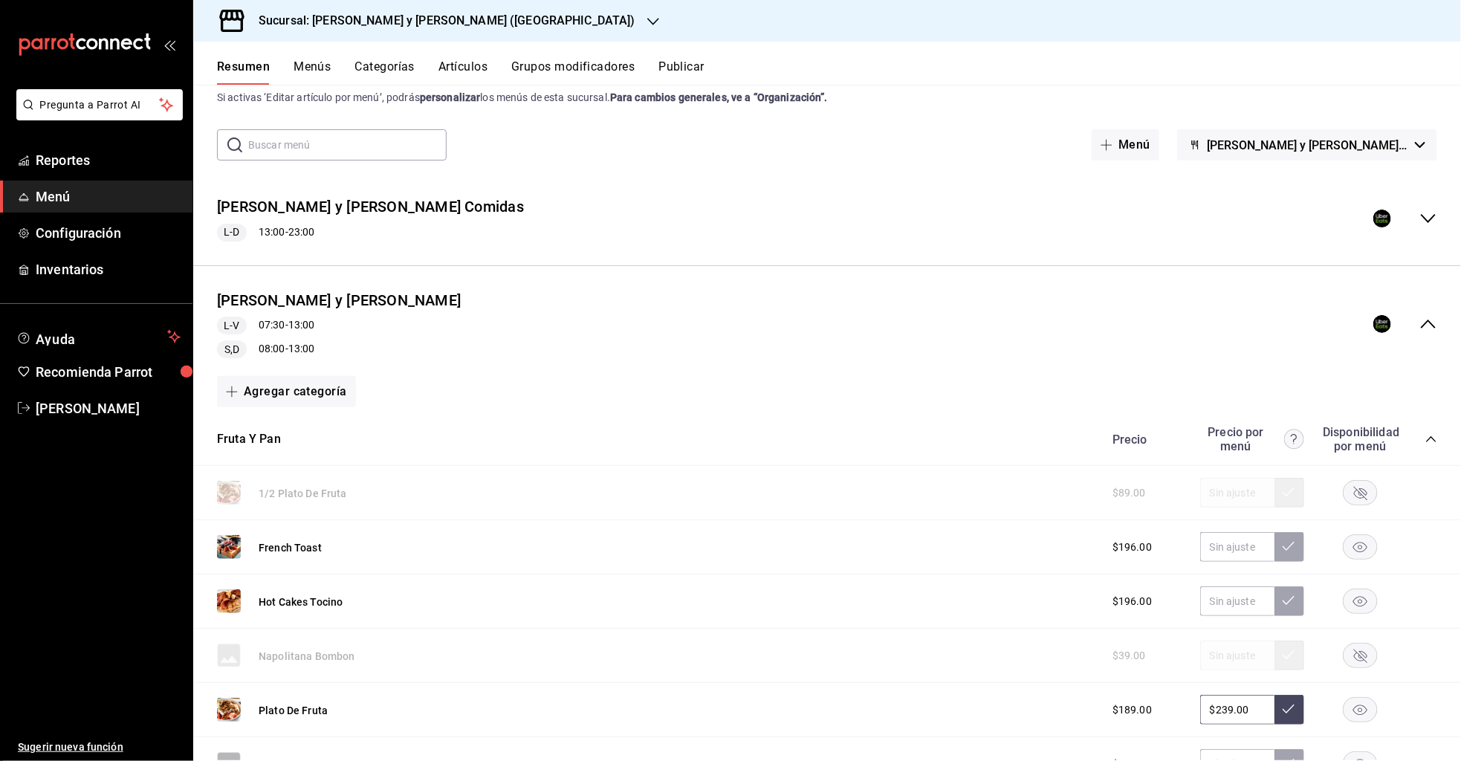
scroll to position [0, 0]
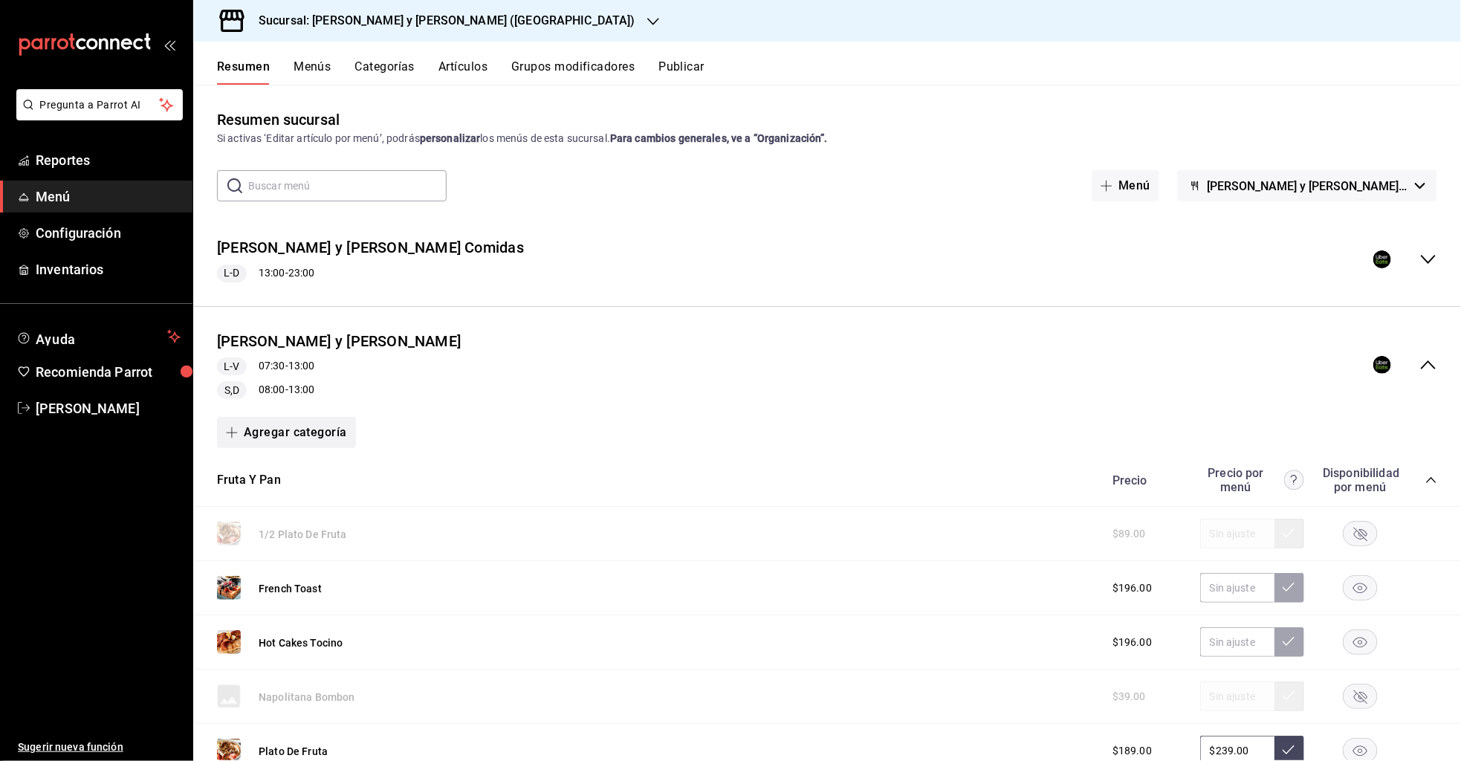
click at [309, 435] on button "Agregar categoría" at bounding box center [286, 432] width 139 height 31
click at [309, 475] on li "Categoría existente" at bounding box center [280, 472] width 127 height 36
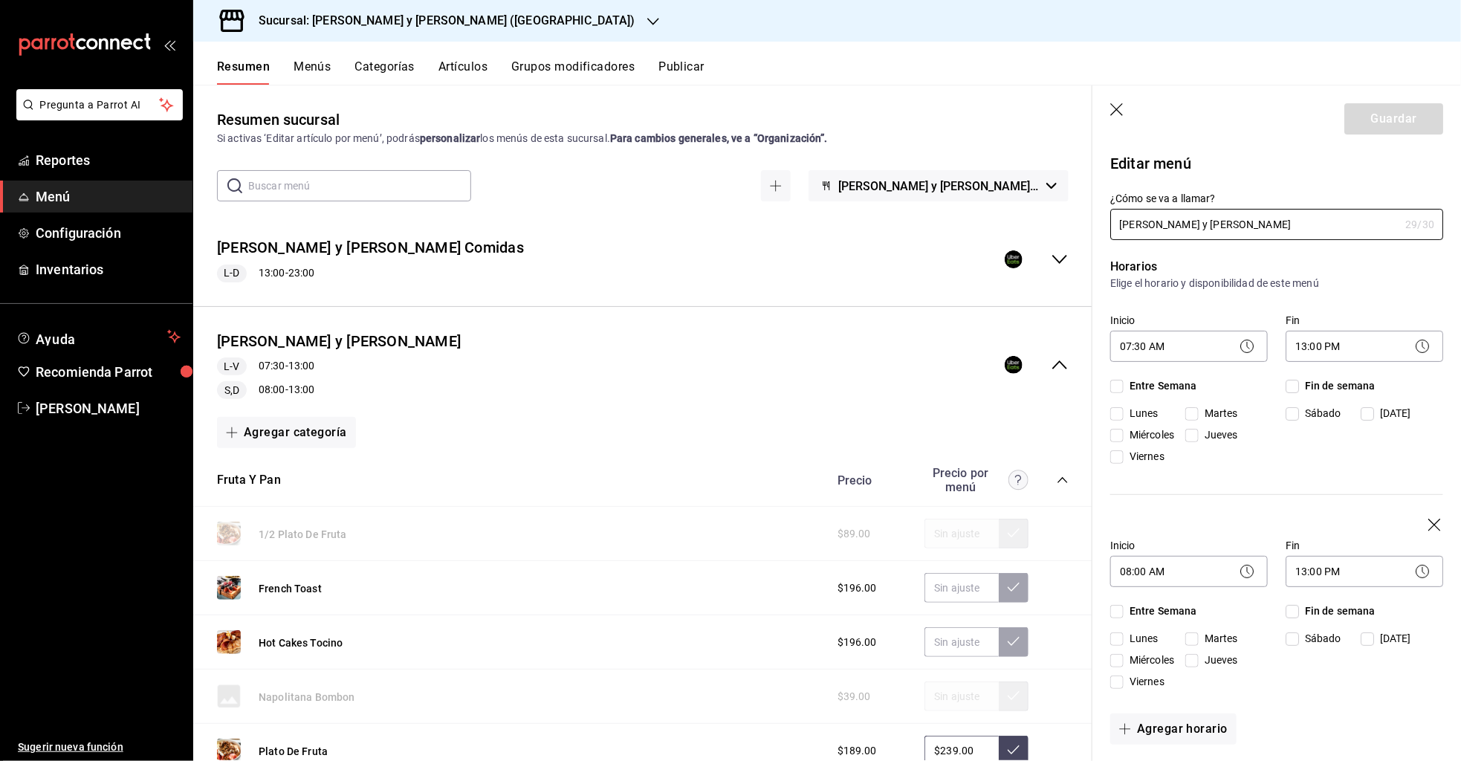
checkbox input "true"
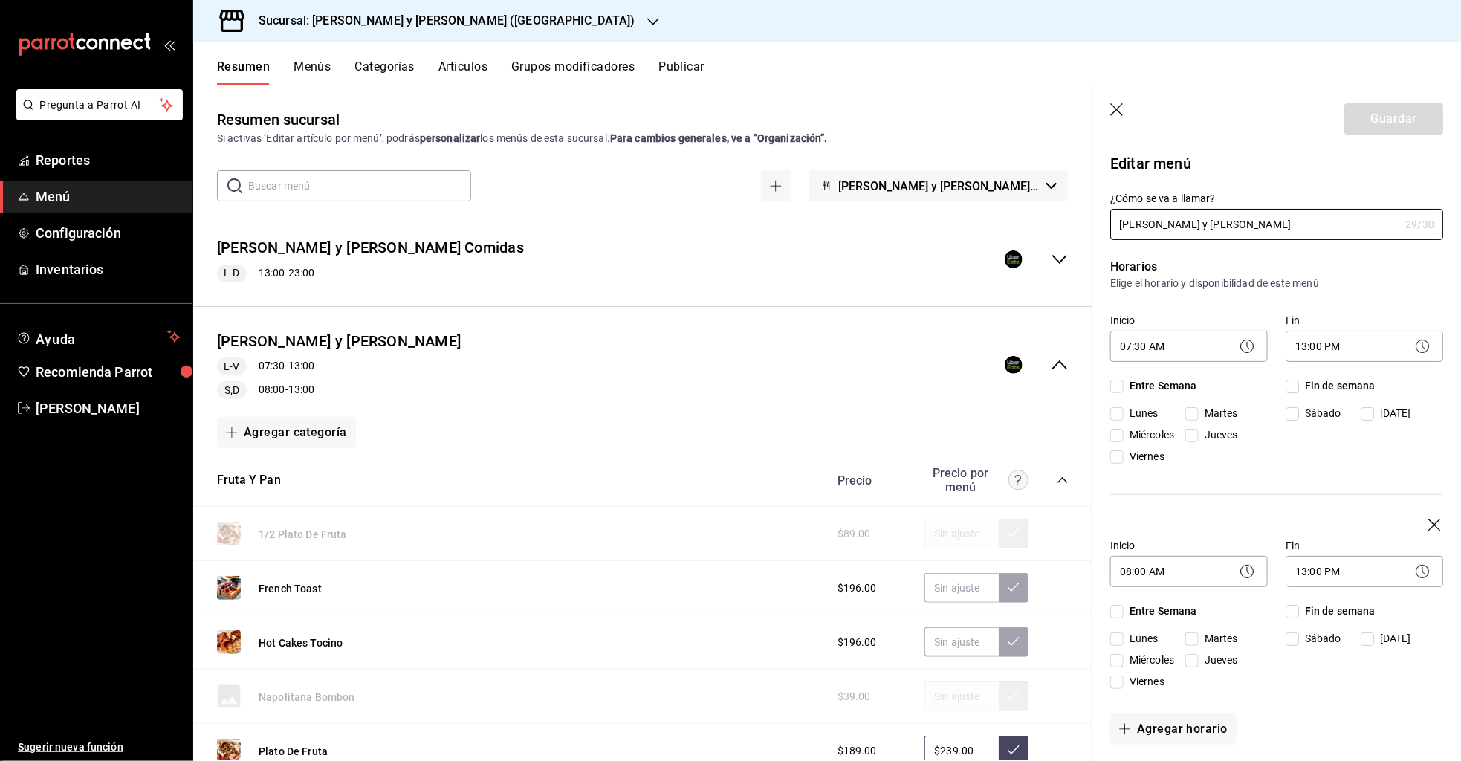
checkbox input "true"
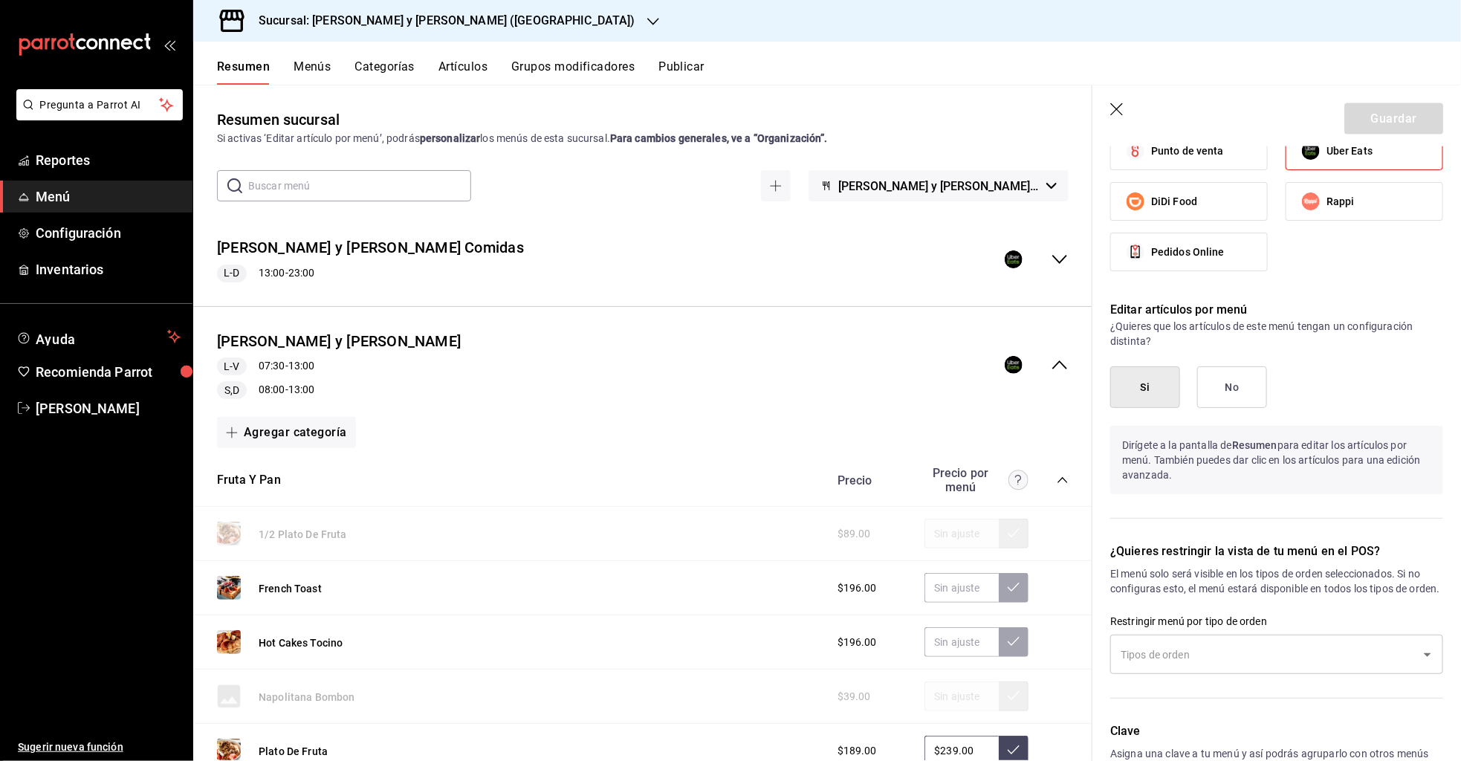
scroll to position [1212, 0]
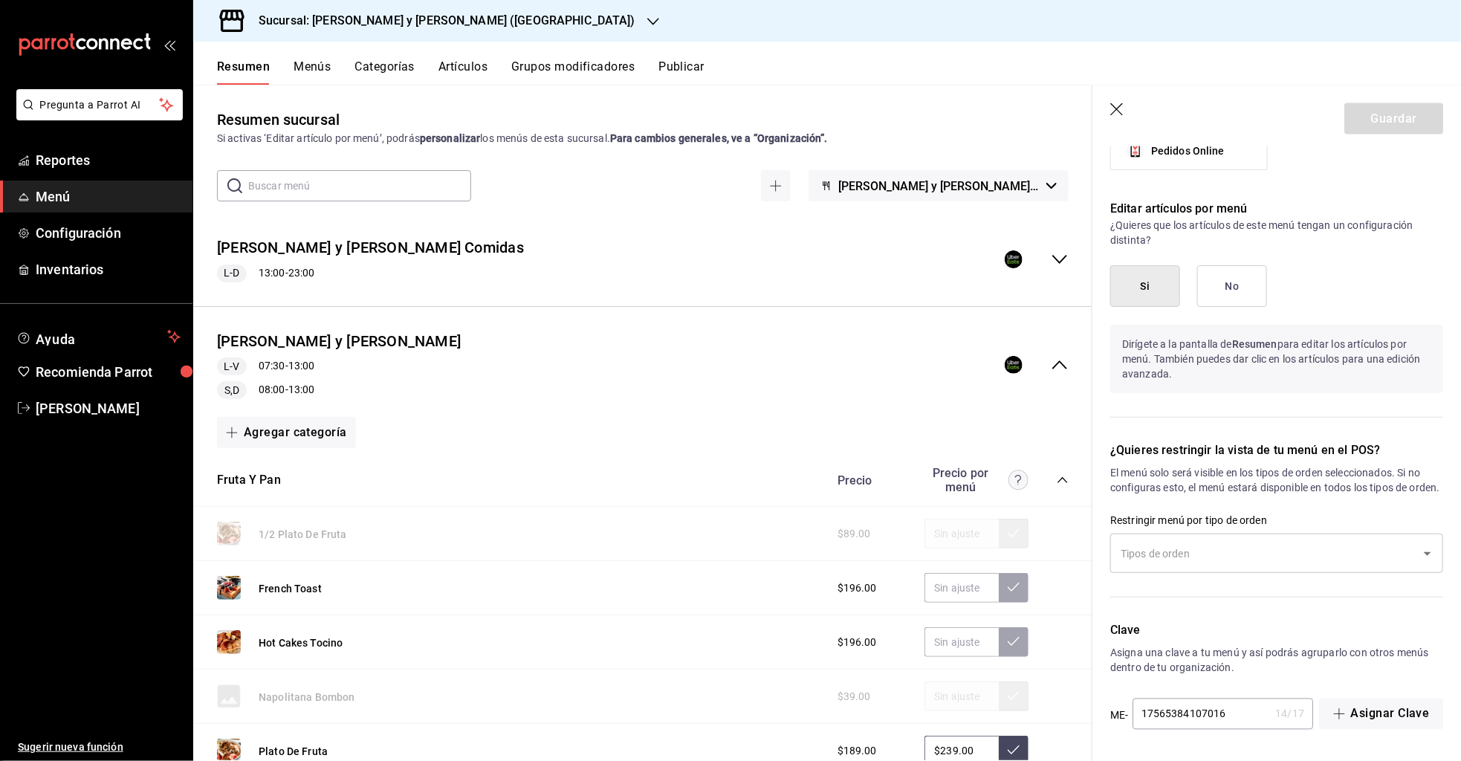
click at [1118, 104] on icon "button" at bounding box center [1117, 110] width 15 height 15
checkbox input "false"
type input "1758848962198"
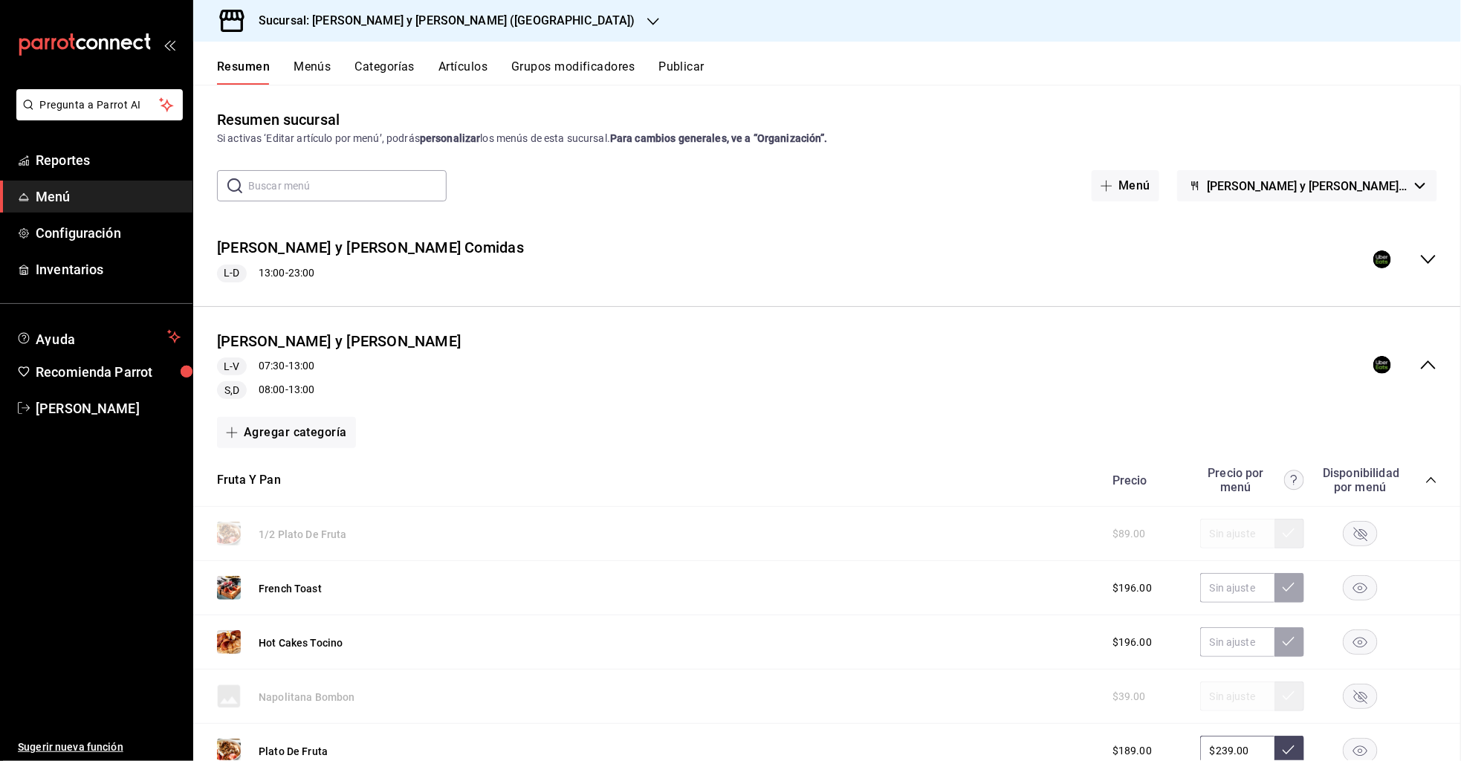
checkbox input "false"
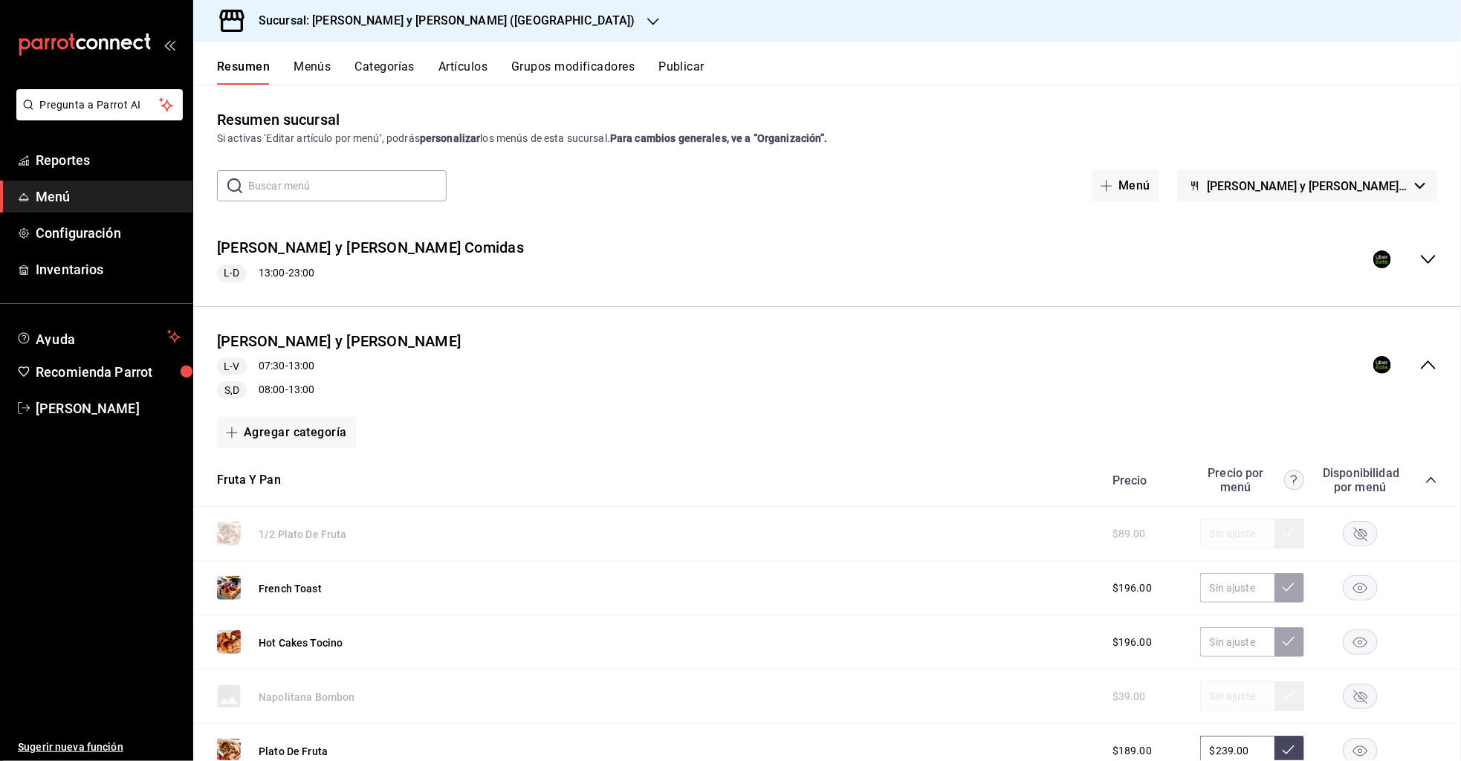
checkbox input "false"
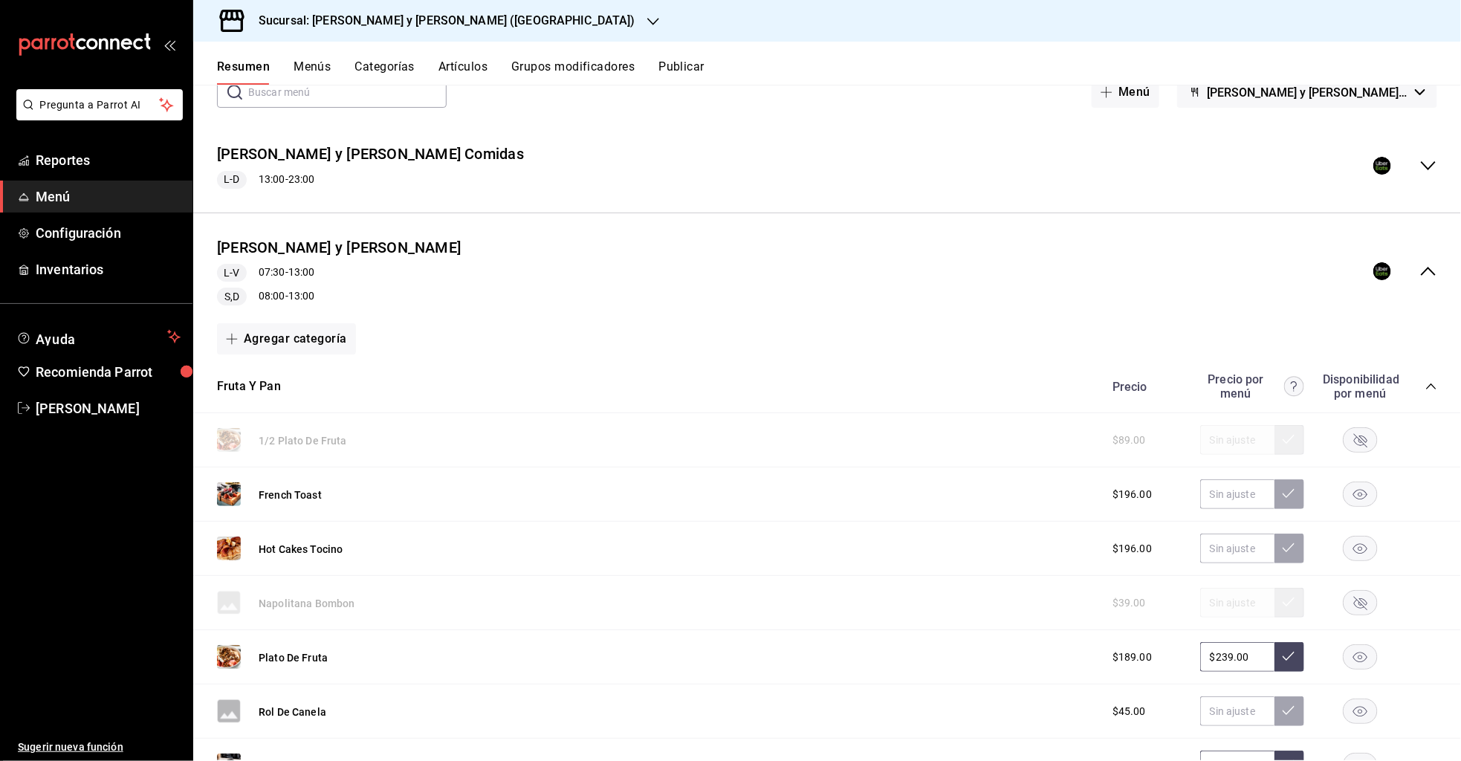
scroll to position [74, 0]
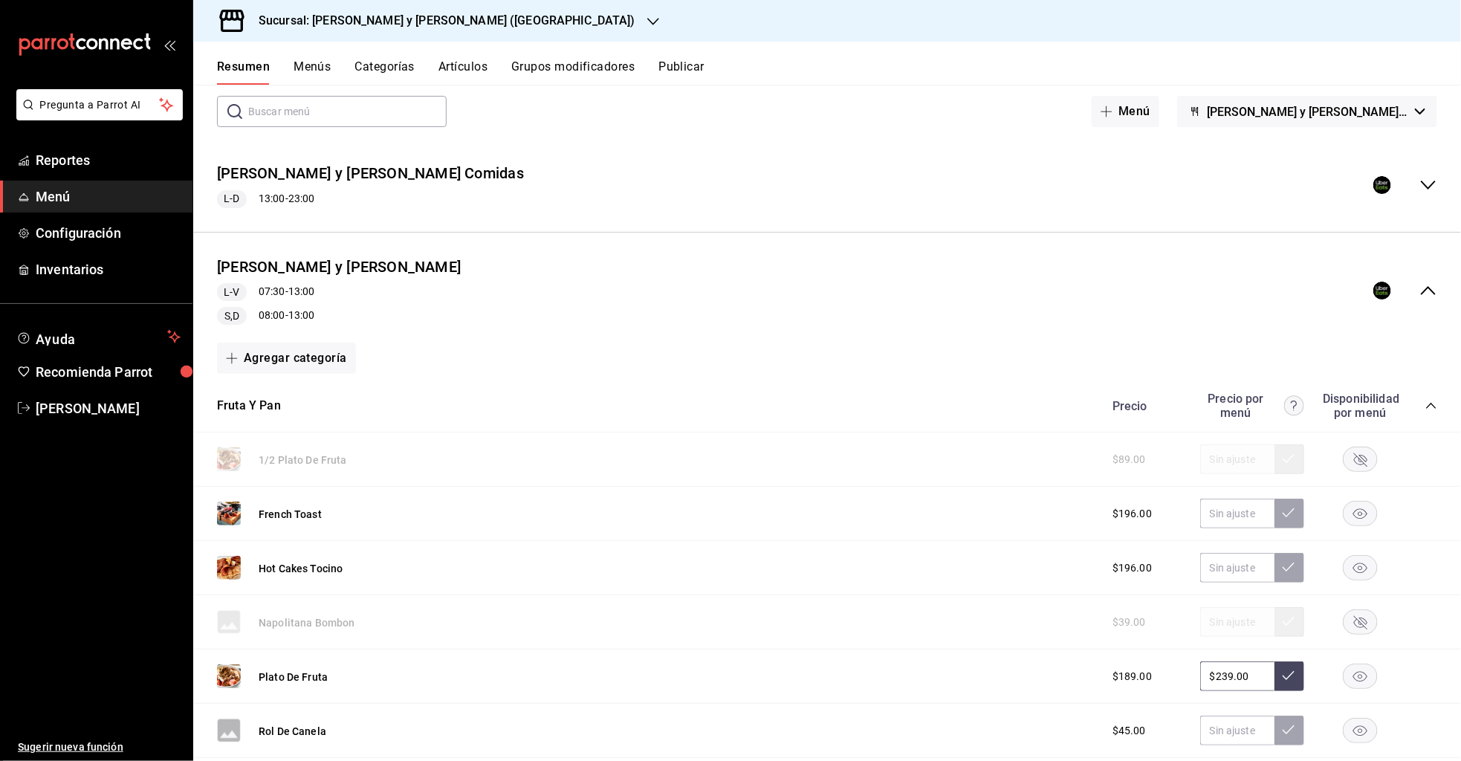
click at [1428, 287] on icon "collapse-menu-row" at bounding box center [1428, 290] width 15 height 9
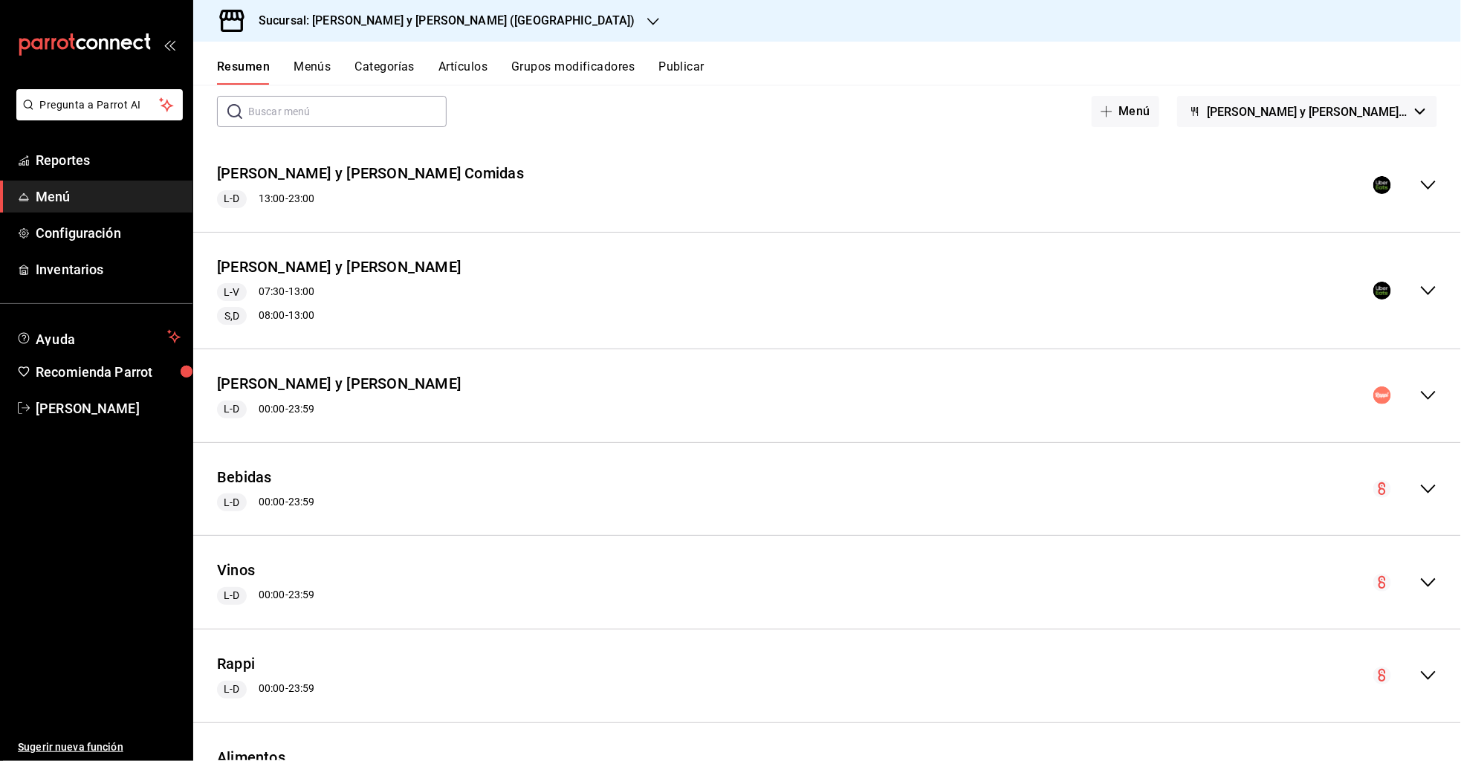
click at [1433, 187] on icon "collapse-menu-row" at bounding box center [1428, 185] width 18 height 18
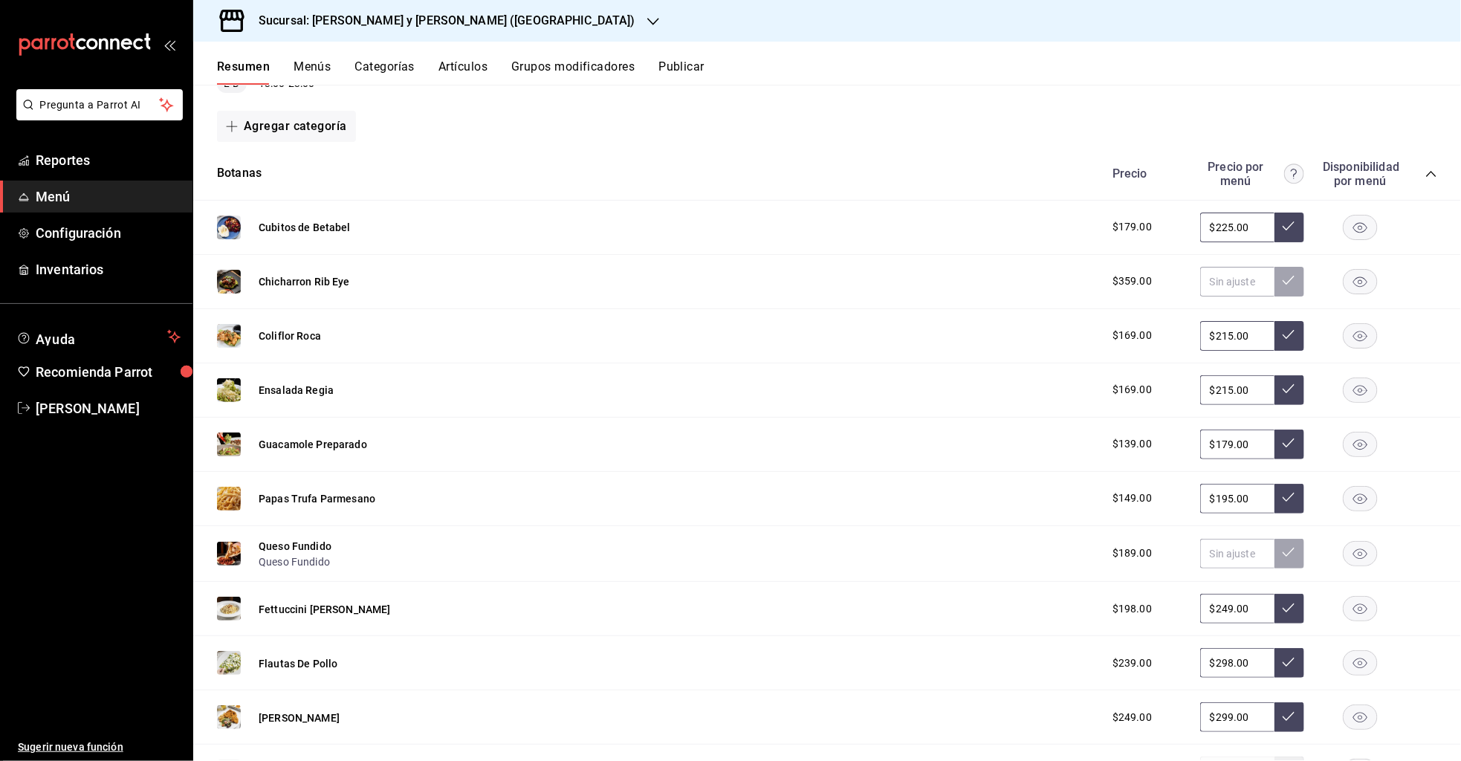
scroll to position [192, 0]
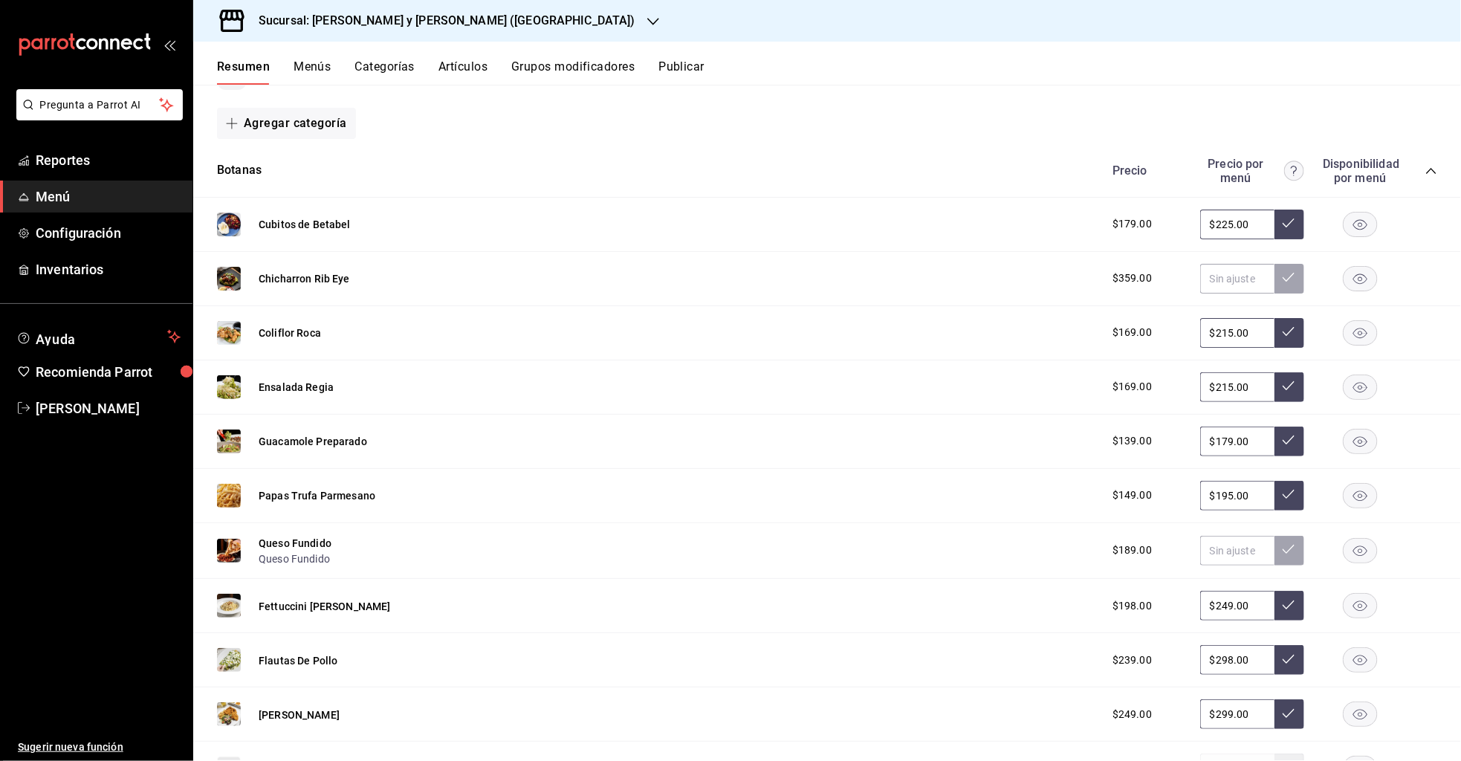
click at [1362, 441] on icon "button" at bounding box center [1360, 441] width 35 height 25
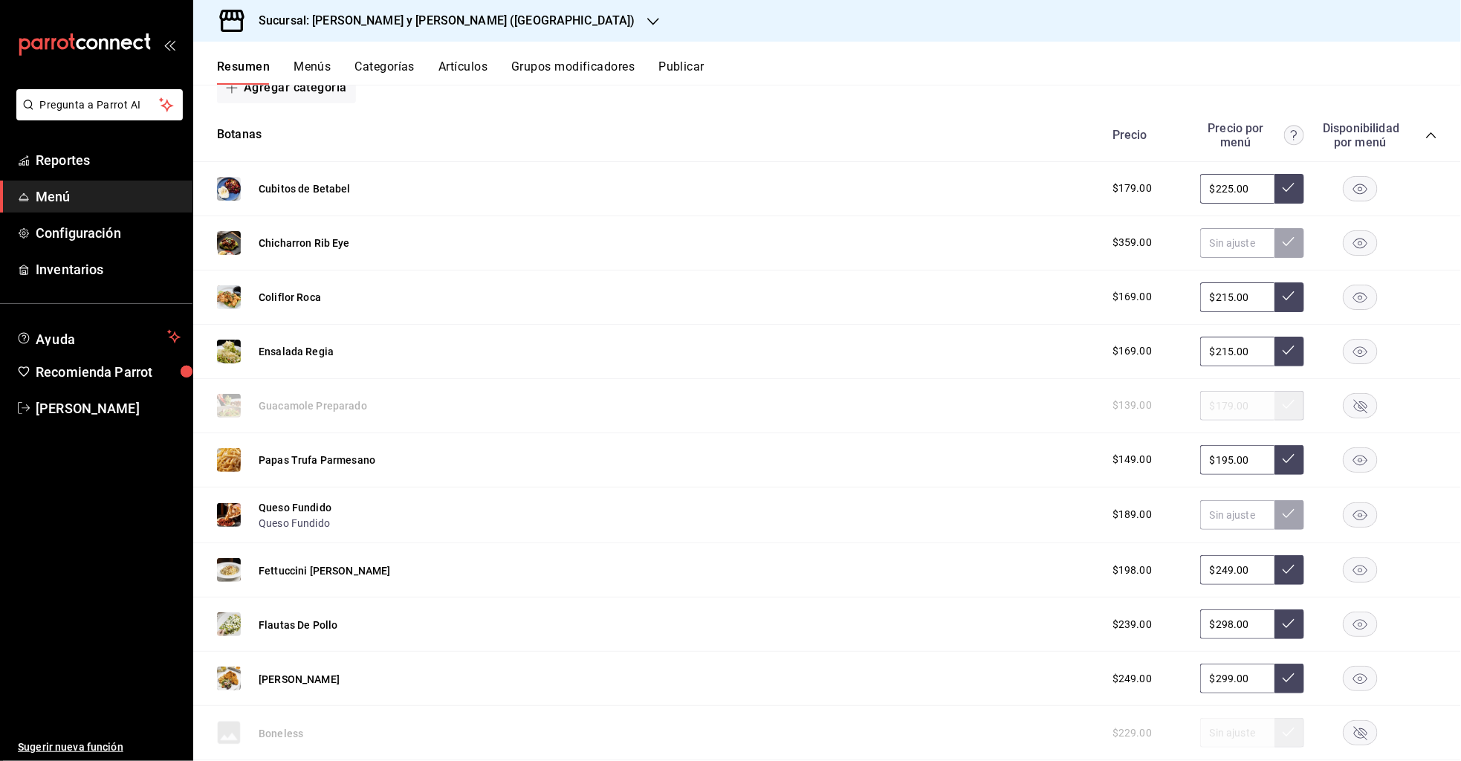
scroll to position [237, 0]
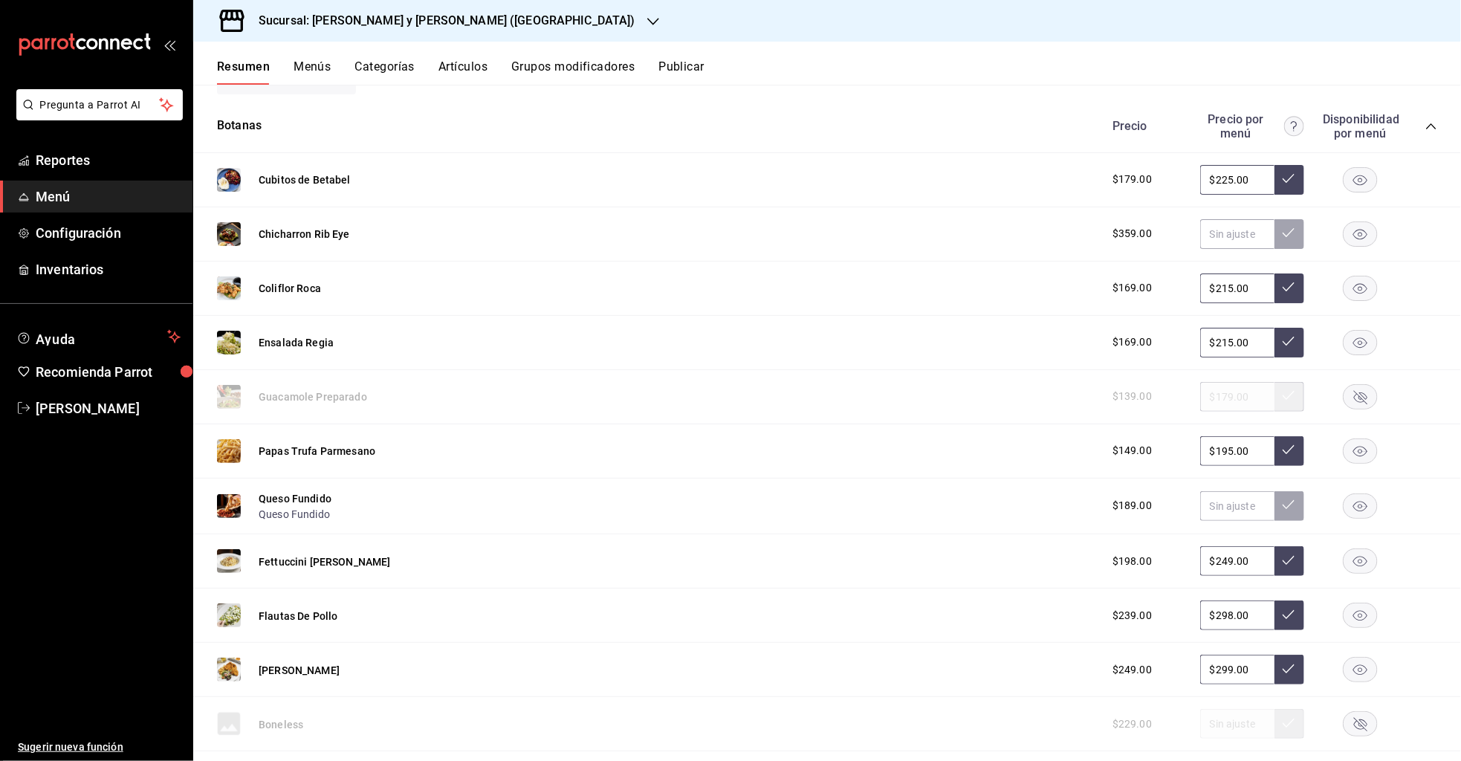
click at [1368, 610] on rect "button" at bounding box center [1361, 615] width 34 height 25
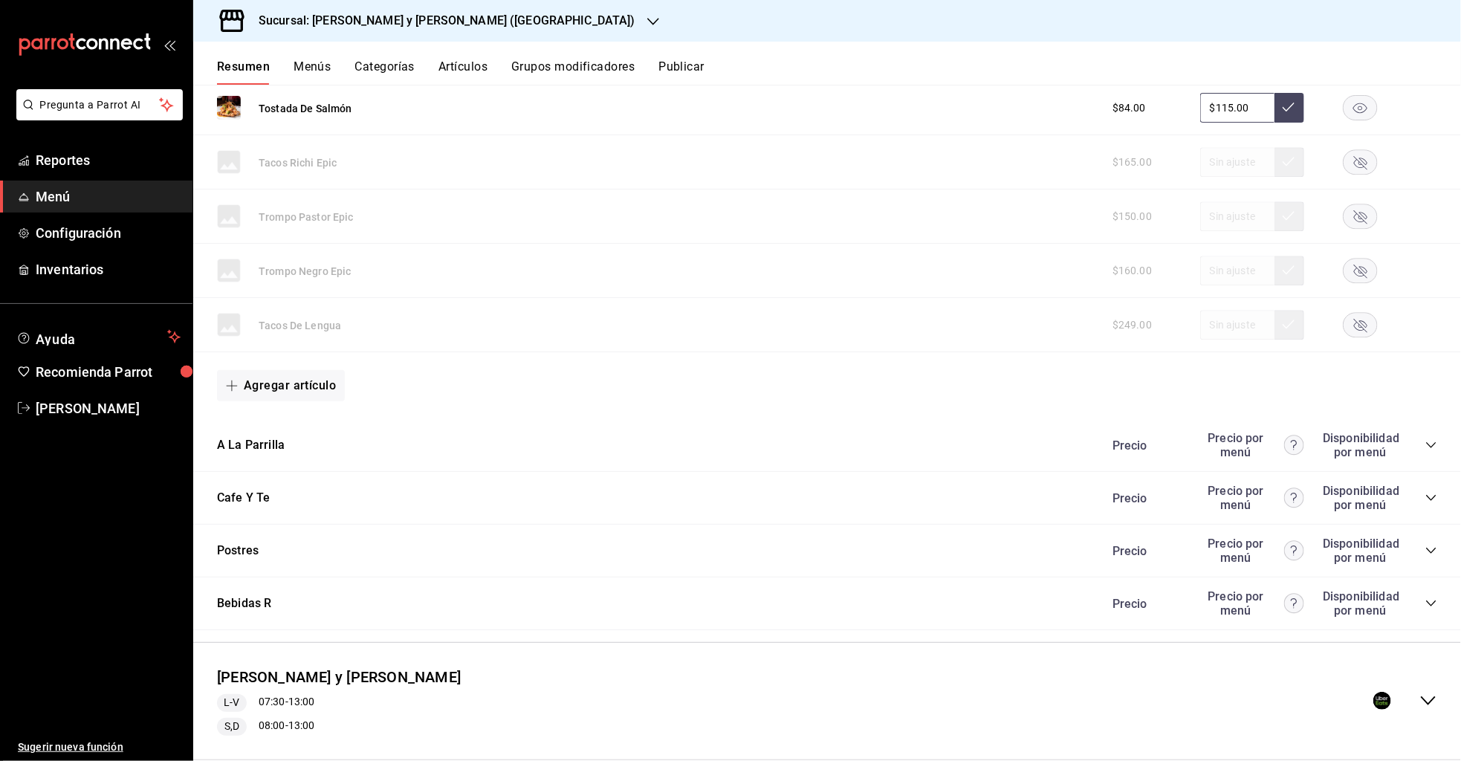
scroll to position [2065, 0]
